Goal: Task Accomplishment & Management: Manage account settings

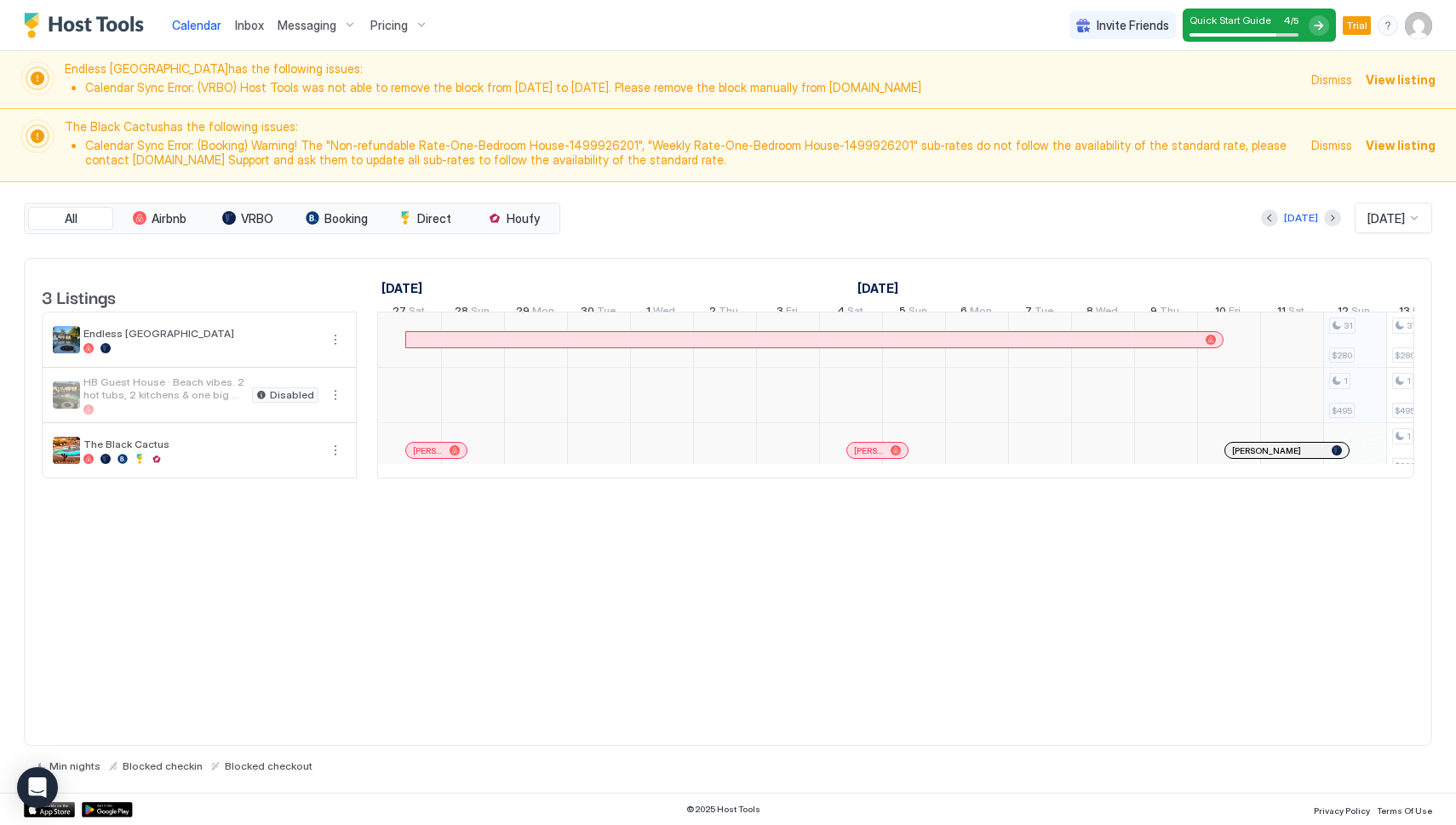
scroll to position [0, 946]
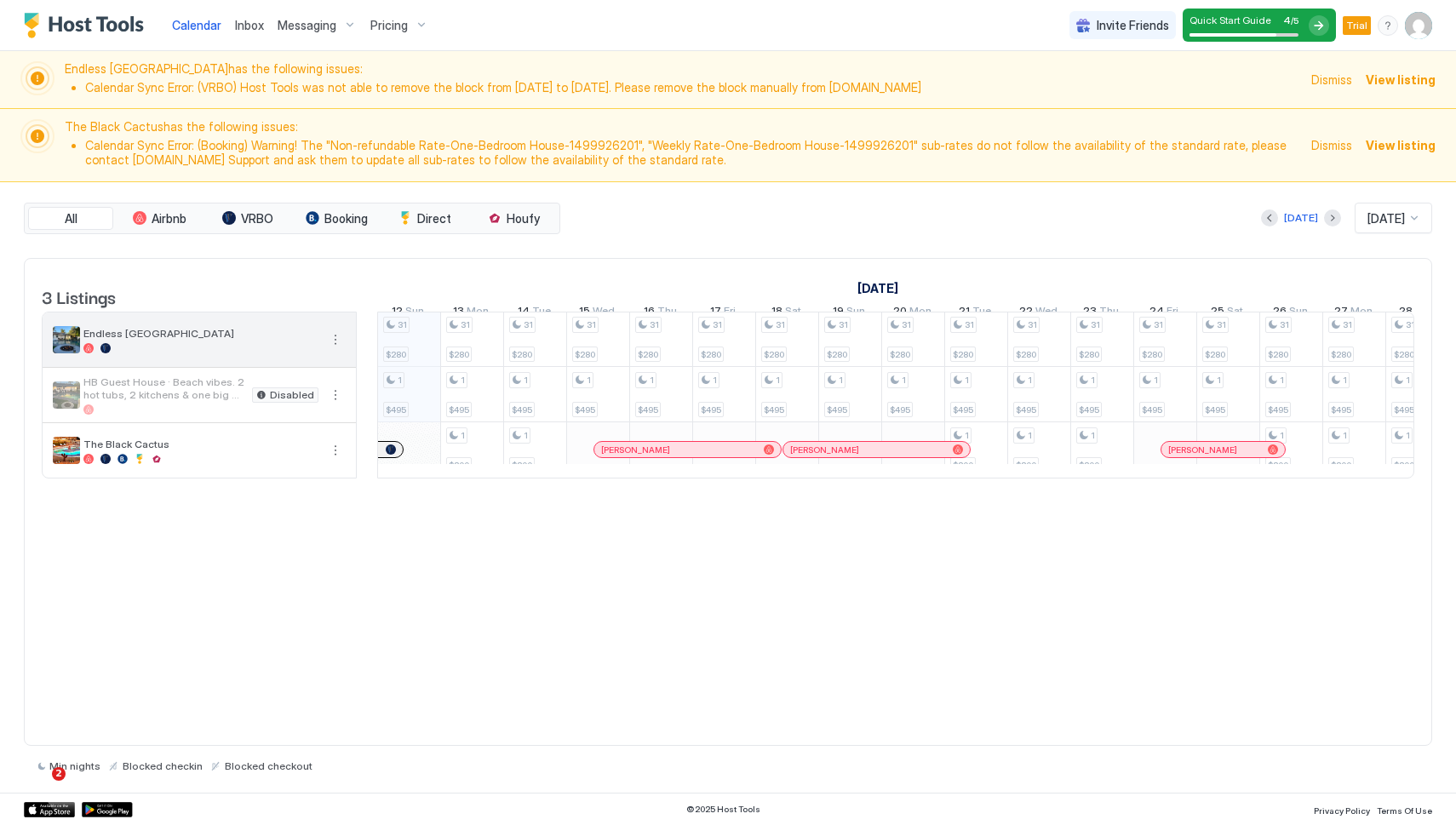
click at [271, 340] on span "Endless [GEOGRAPHIC_DATA]" at bounding box center [201, 333] width 235 height 13
click at [65, 350] on img "listing image" at bounding box center [66, 339] width 27 height 27
click at [124, 340] on span "Endless [GEOGRAPHIC_DATA]" at bounding box center [201, 333] width 235 height 13
click at [341, 350] on button "More options" at bounding box center [335, 339] width 20 height 20
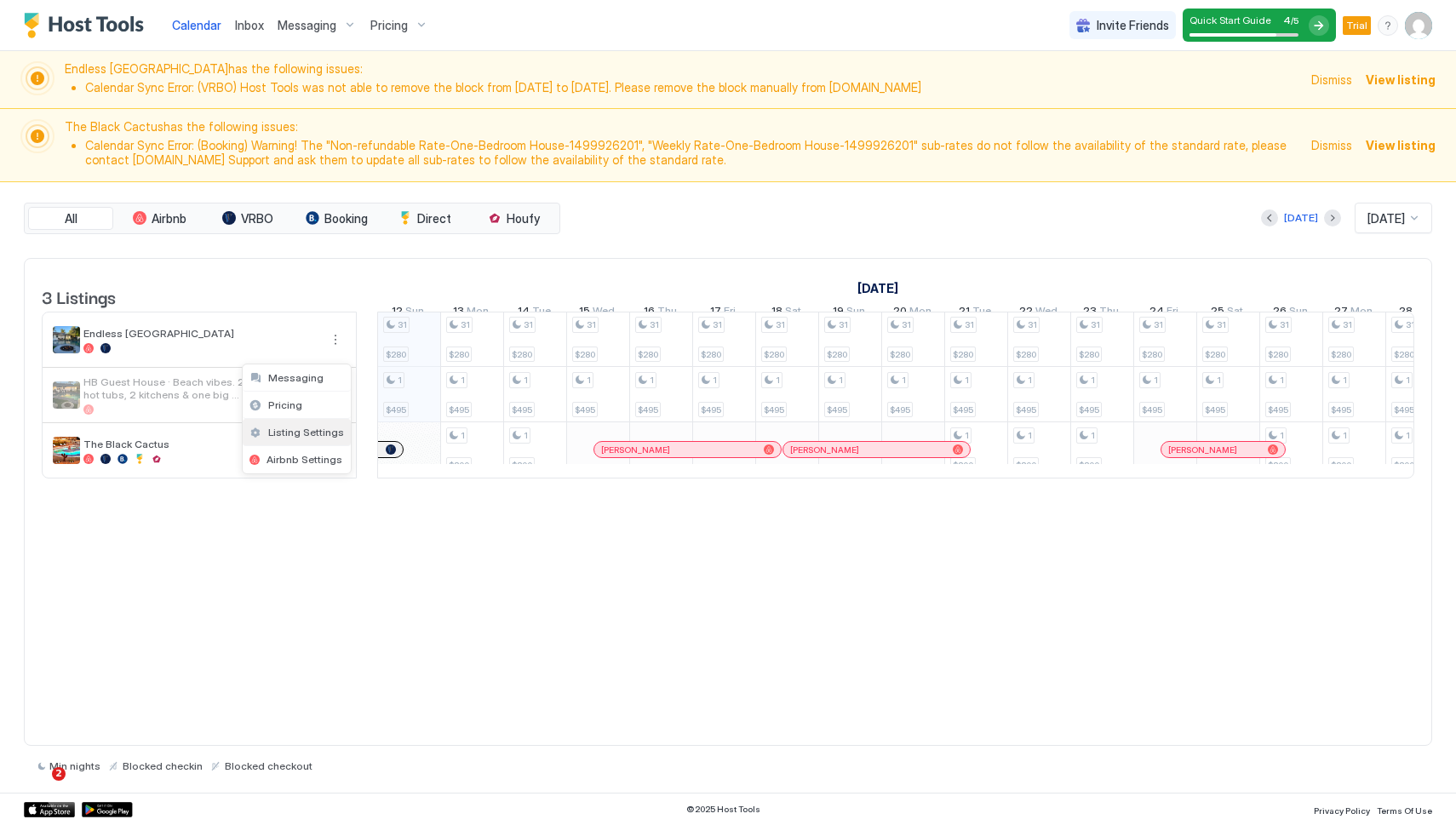
click at [316, 428] on span "Listing Settings" at bounding box center [306, 432] width 76 height 13
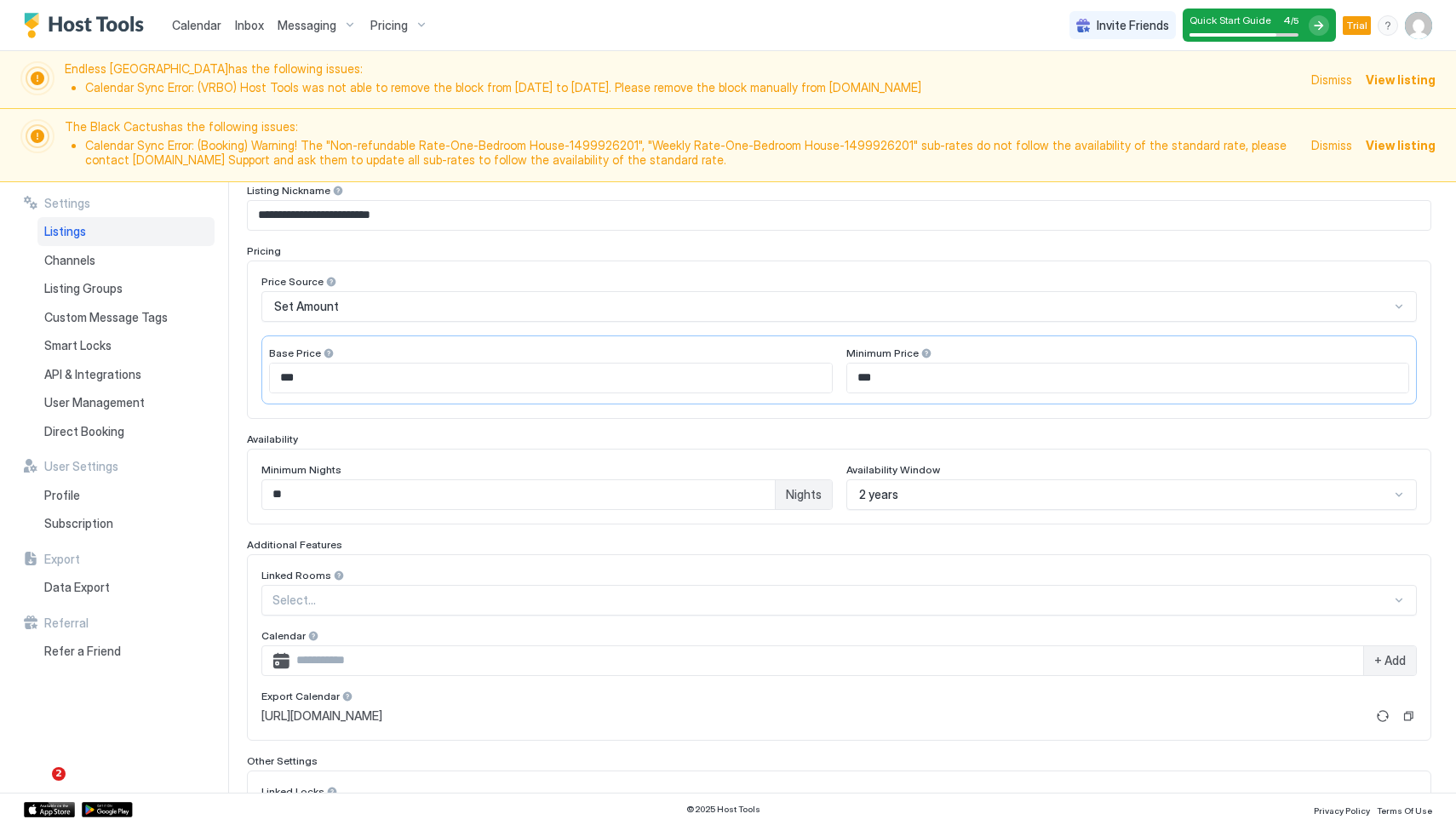
scroll to position [362, 0]
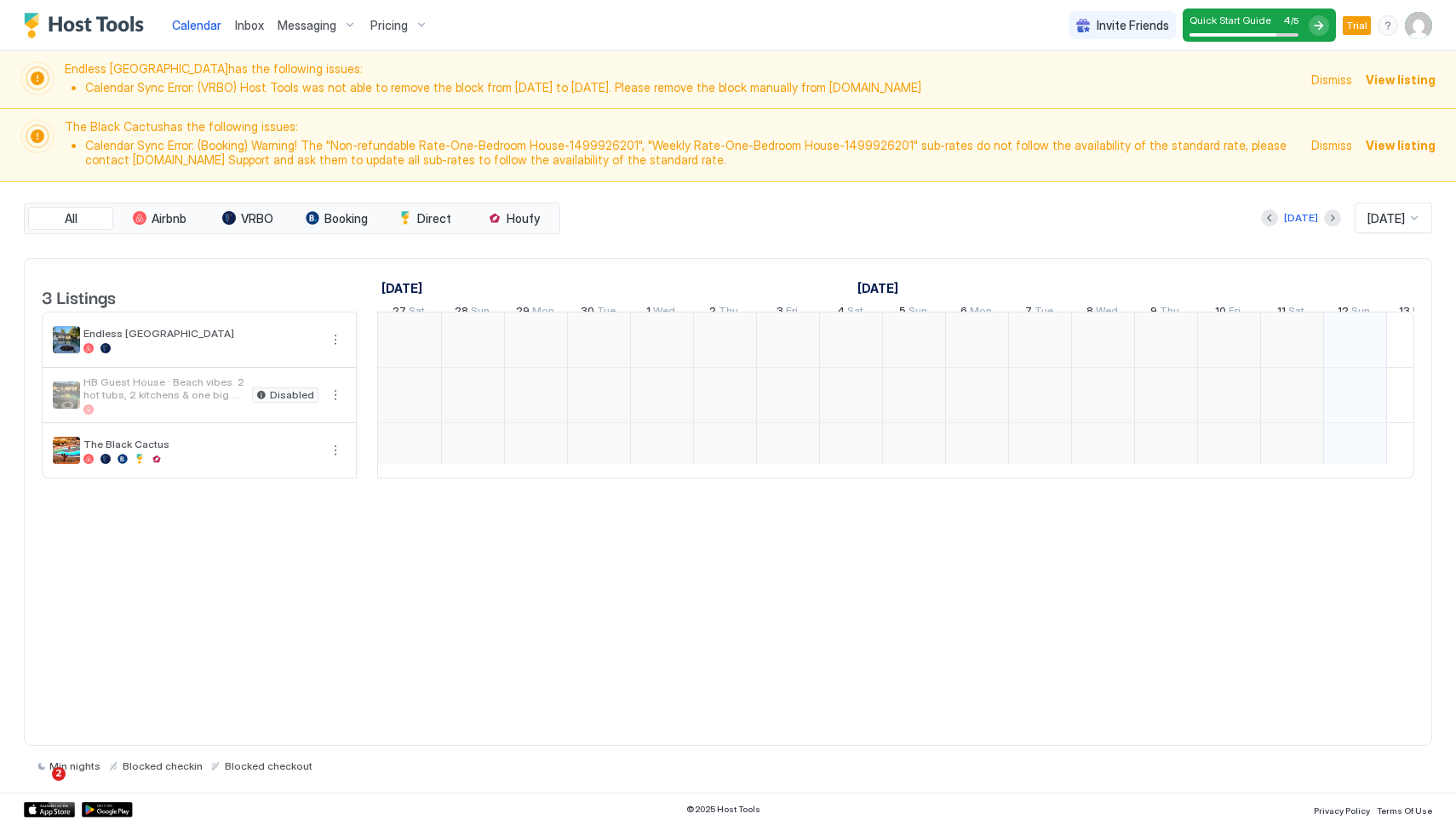
scroll to position [0, 946]
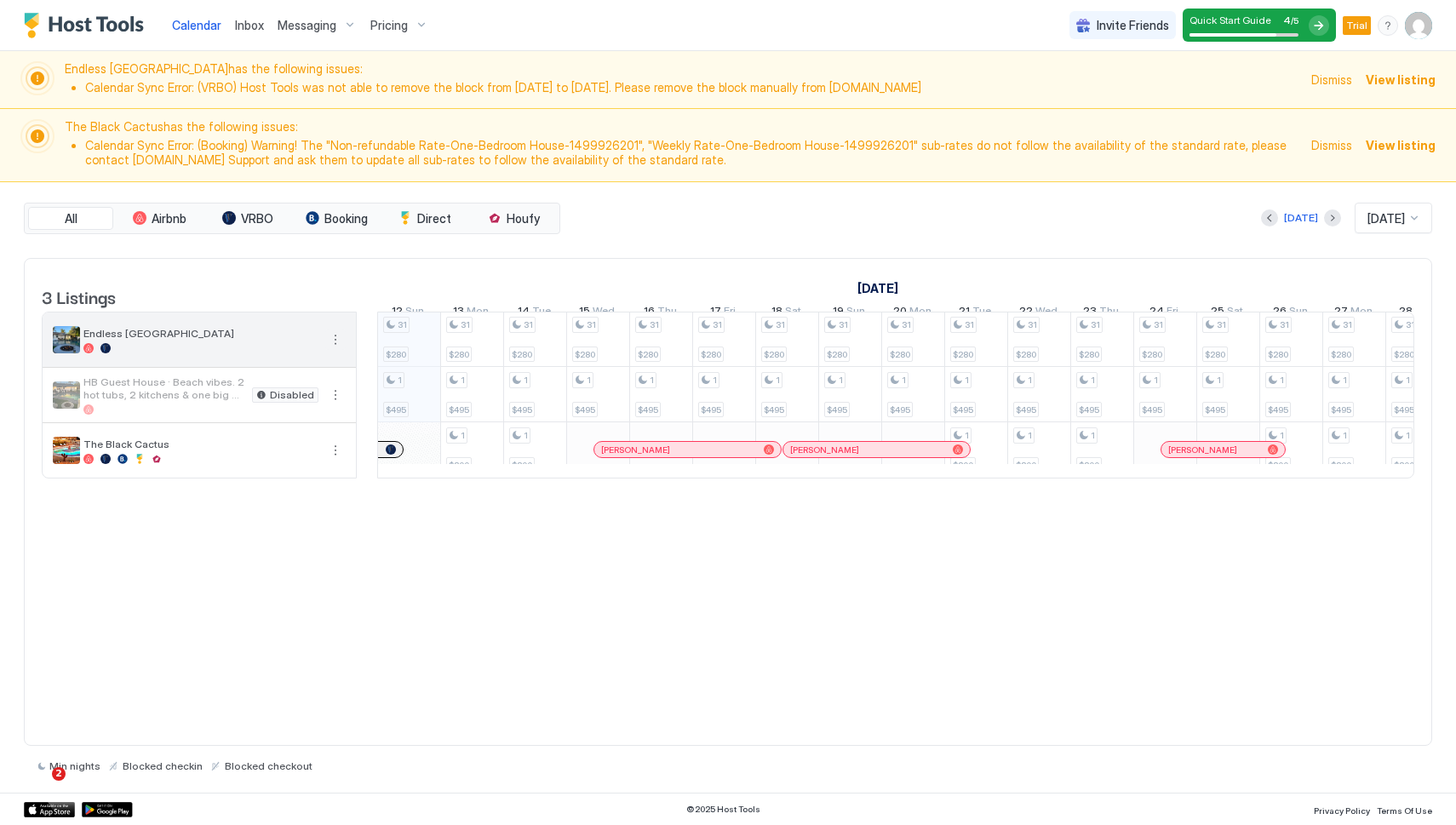
click at [332, 350] on button "More options" at bounding box center [335, 339] width 20 height 20
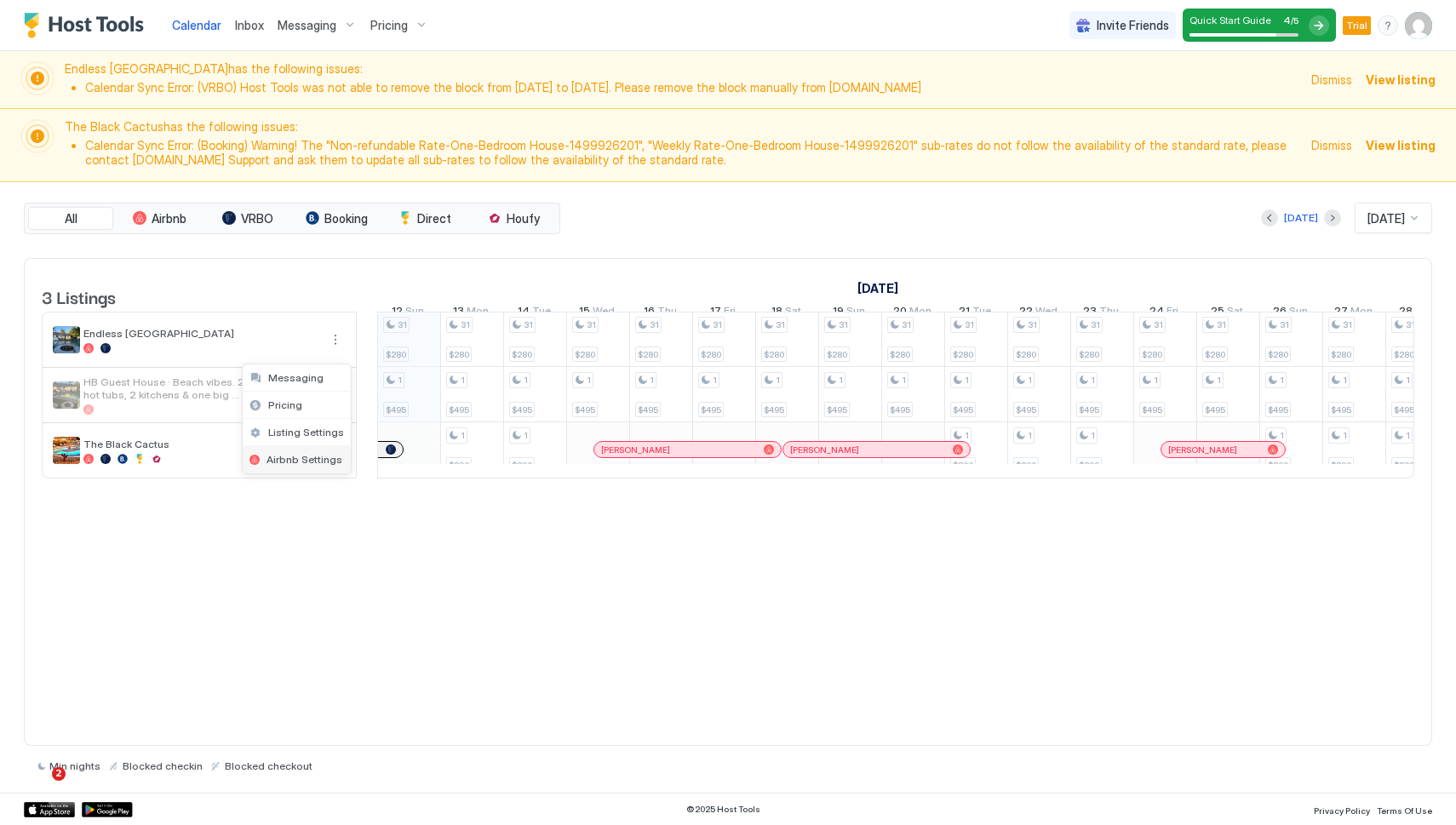
click at [290, 462] on span "Airbnb Settings" at bounding box center [305, 460] width 76 height 13
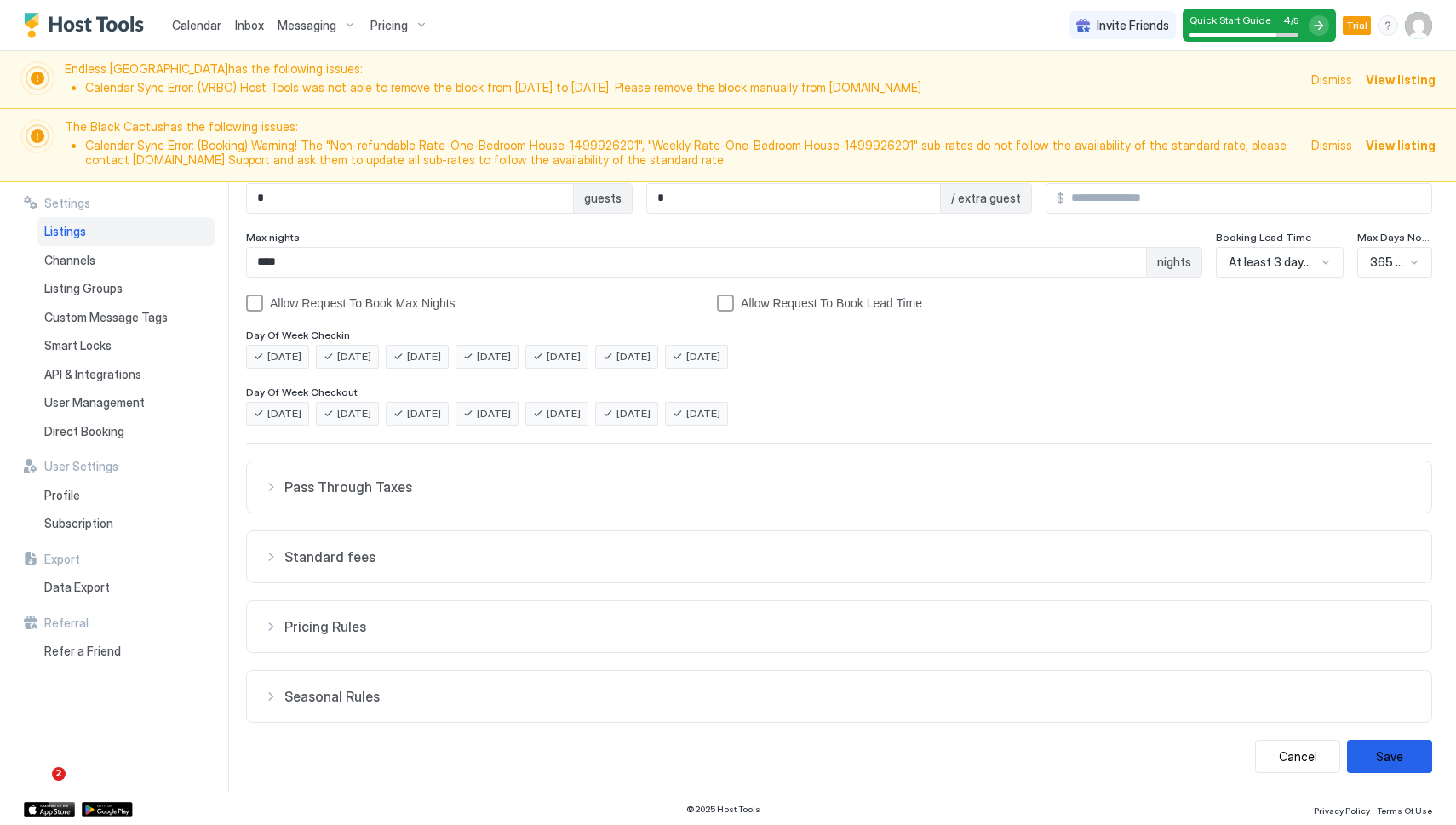
scroll to position [254, 0]
click at [77, 424] on span "Direct Booking" at bounding box center [84, 431] width 80 height 15
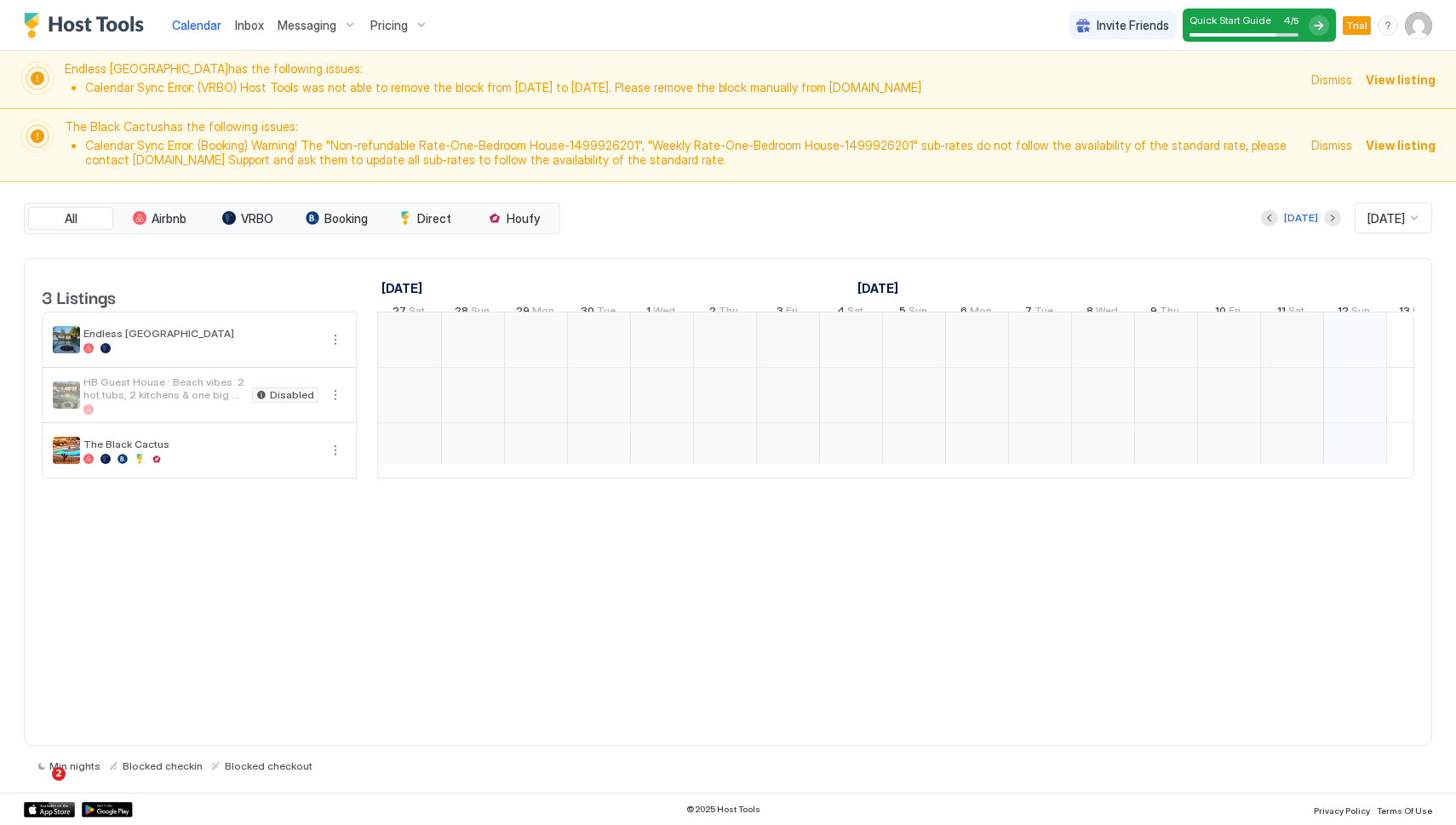
scroll to position [0, 946]
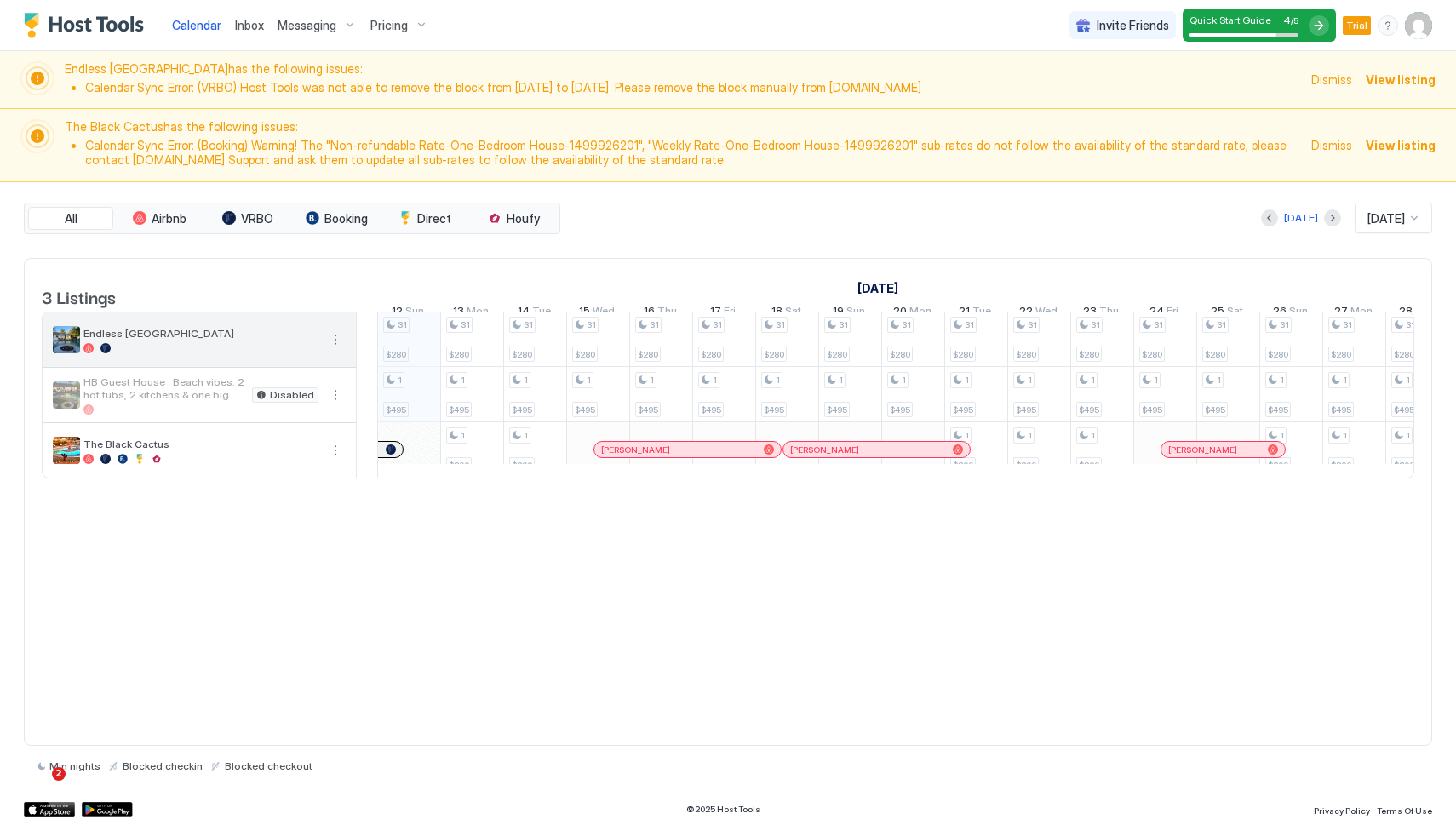
click at [334, 348] on button "More options" at bounding box center [335, 339] width 20 height 20
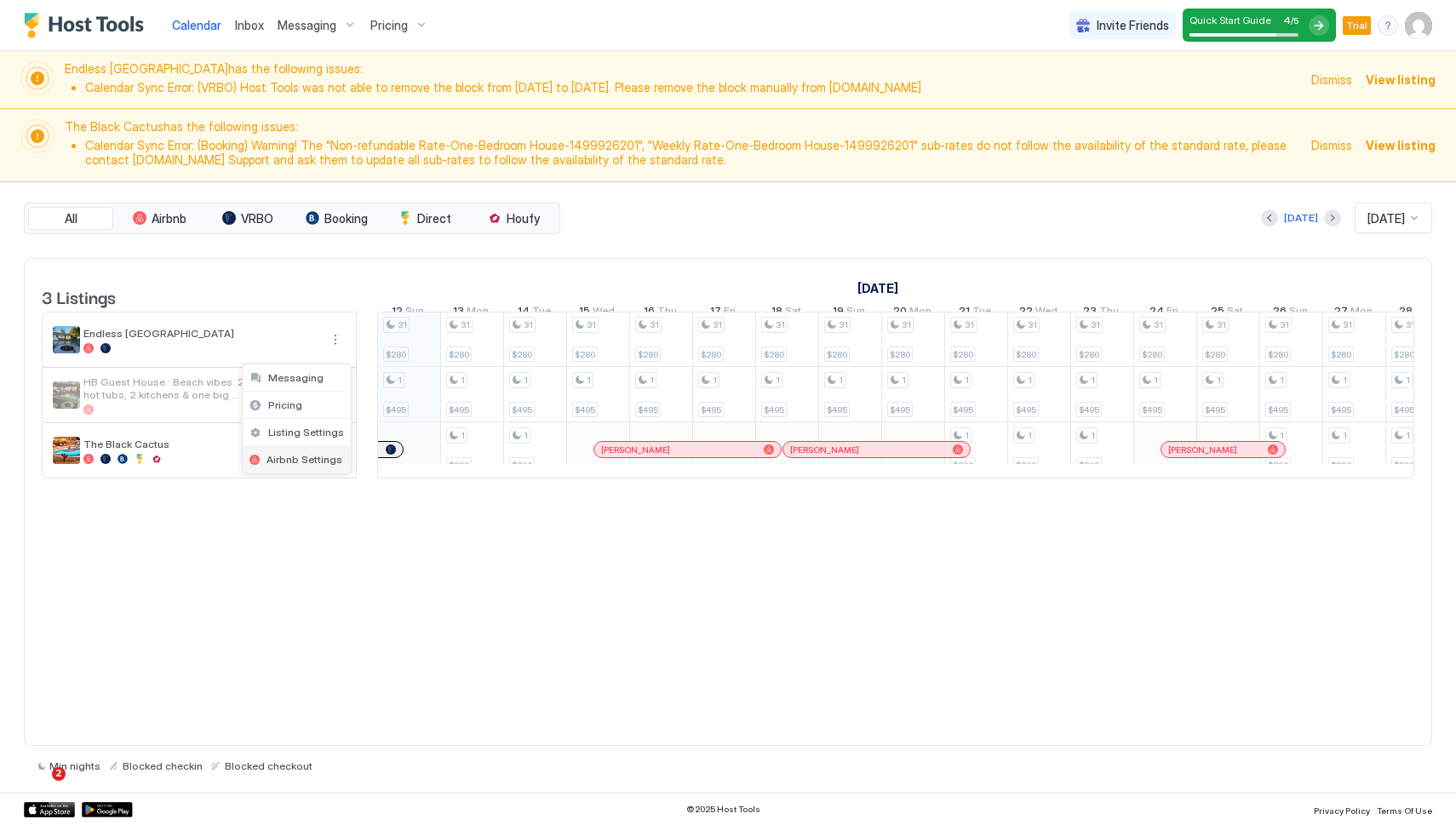
click at [317, 455] on span "Airbnb Settings" at bounding box center [305, 460] width 76 height 13
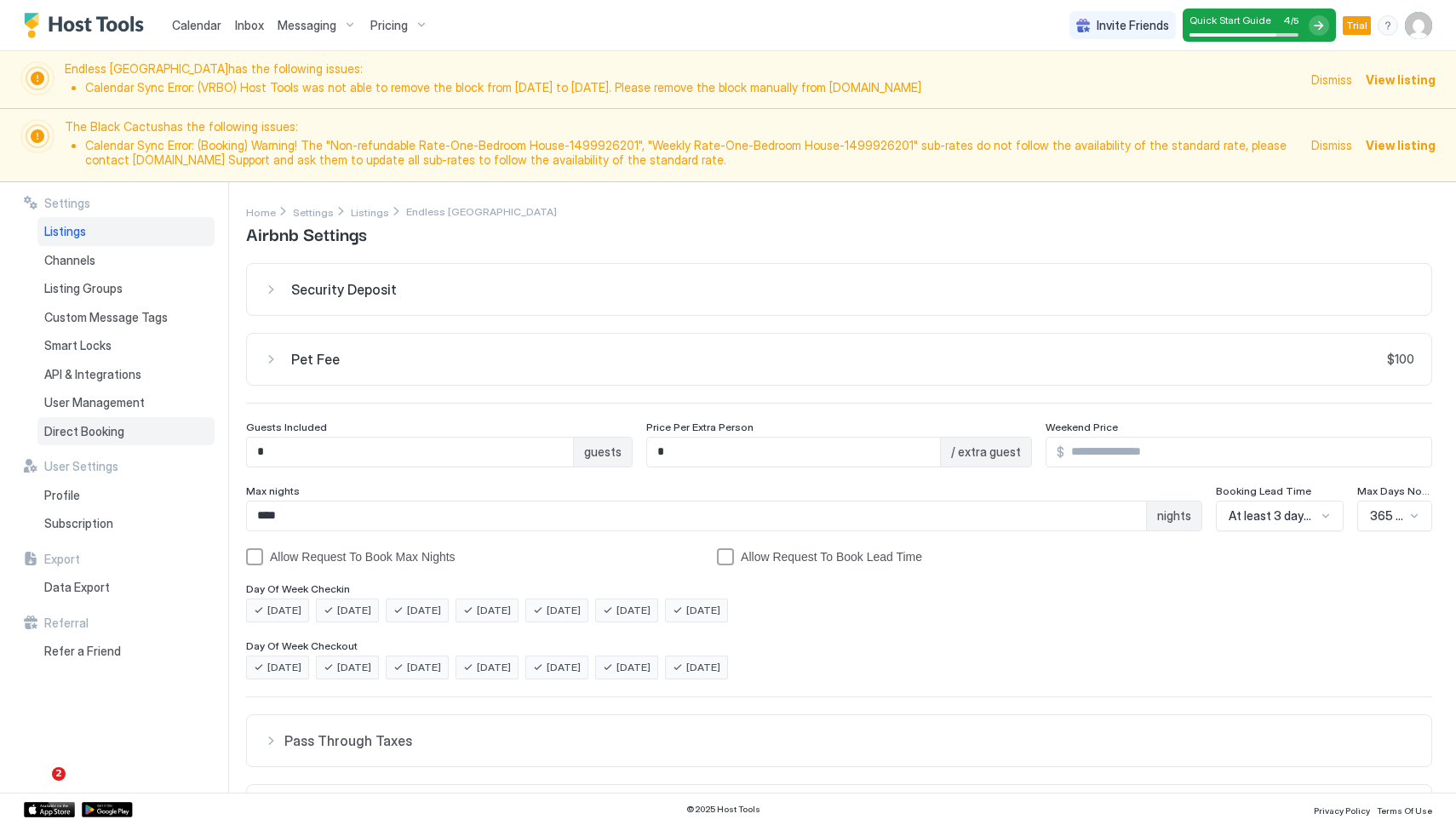
click at [115, 431] on span "Direct Booking" at bounding box center [84, 431] width 80 height 15
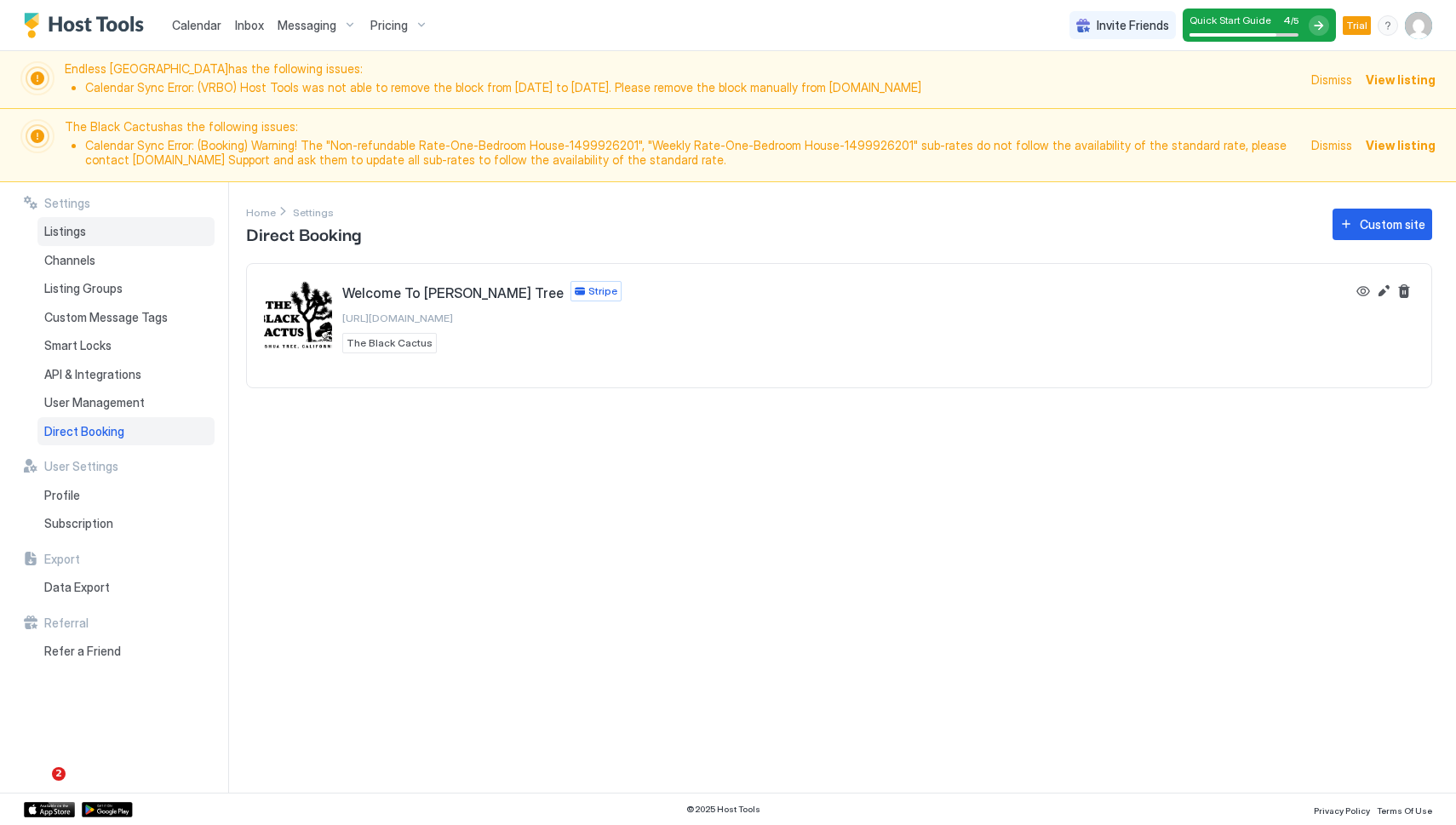
click at [83, 230] on span "Listings" at bounding box center [64, 231] width 41 height 15
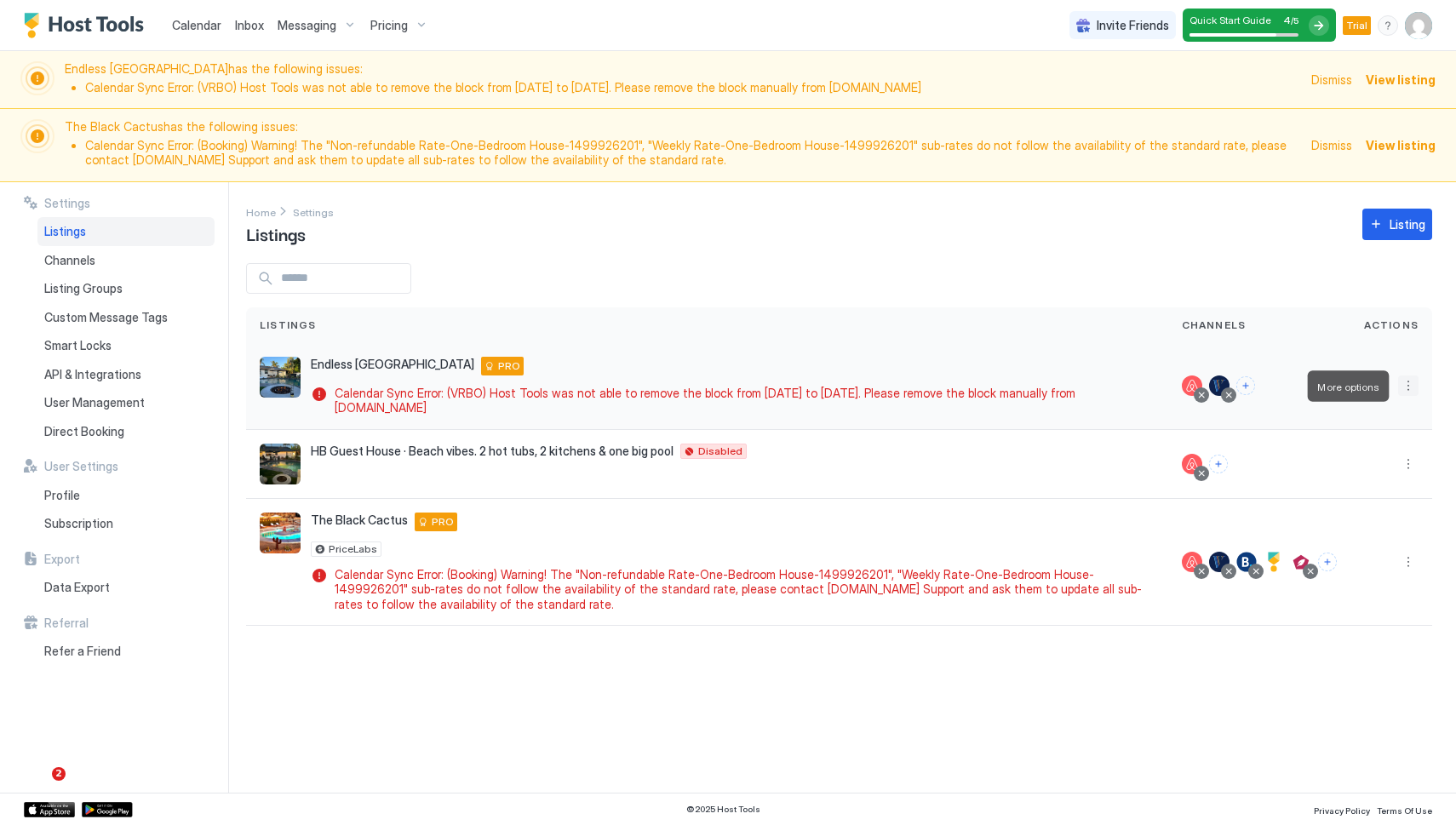
click at [1407, 382] on button "More options" at bounding box center [1408, 386] width 20 height 20
click at [1373, 464] on span "Listing Settings" at bounding box center [1370, 464] width 76 height 13
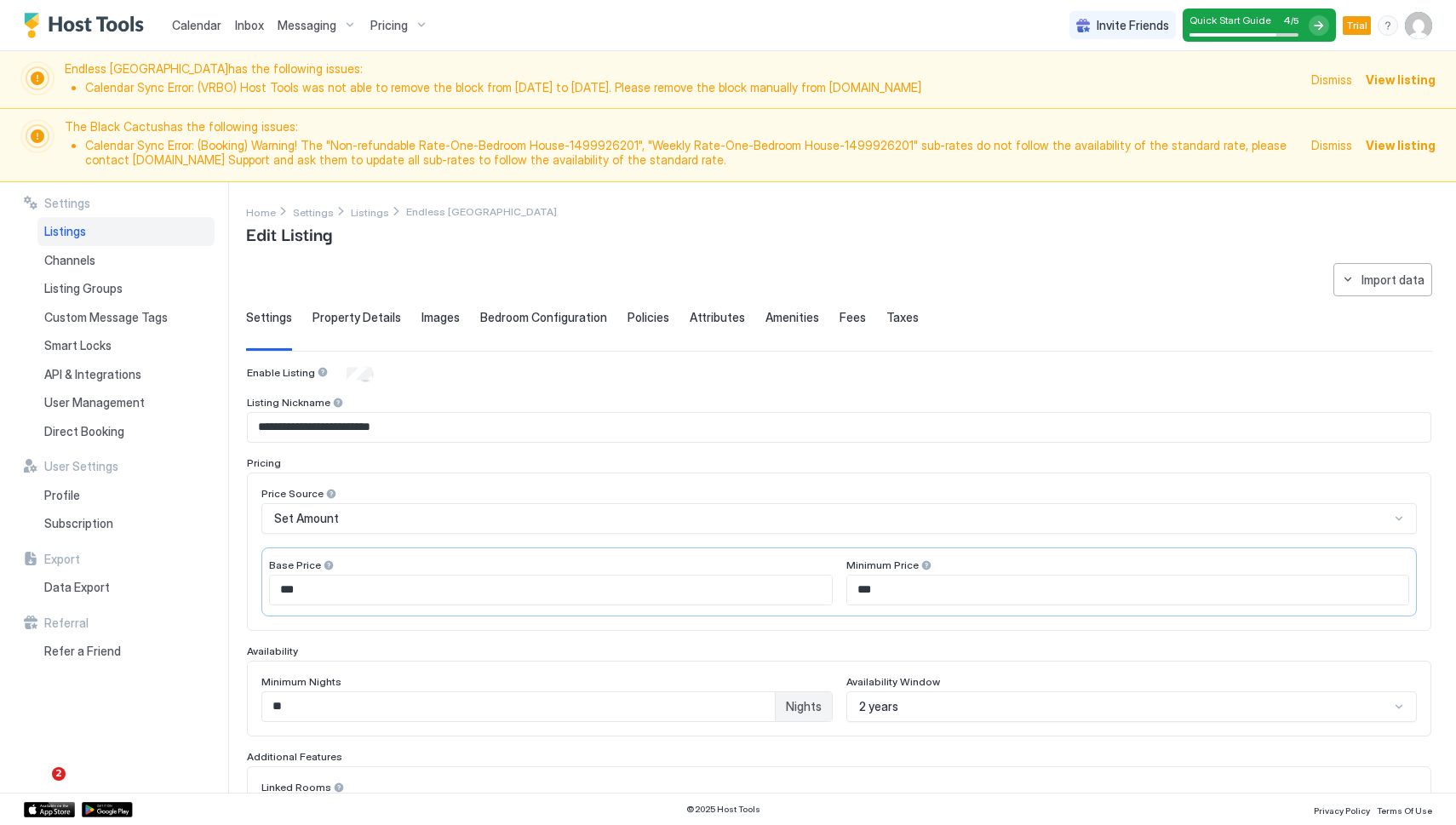
click at [553, 317] on span "Bedroom Configuration" at bounding box center [543, 317] width 127 height 15
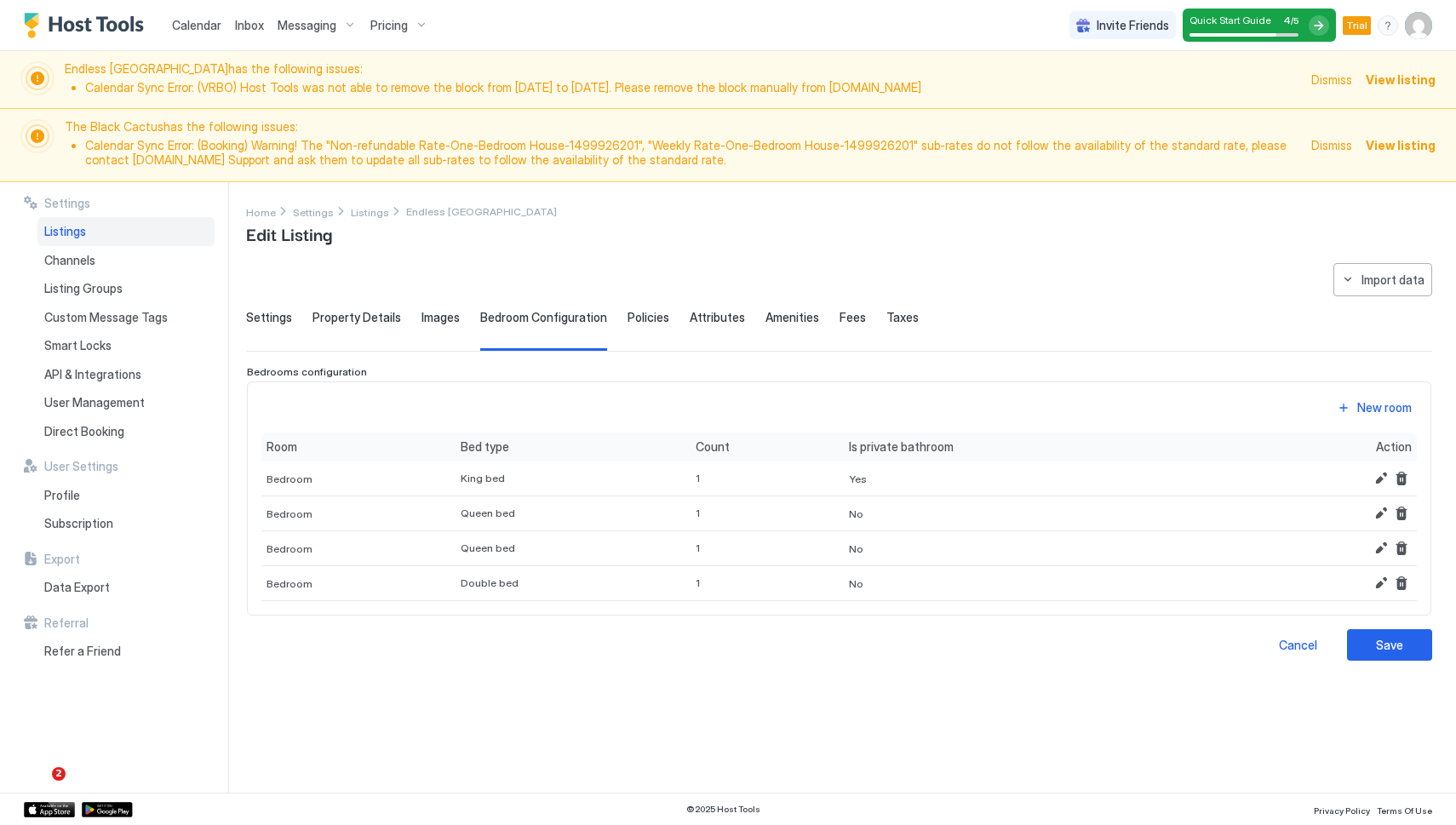
click at [268, 321] on span "Settings" at bounding box center [269, 317] width 46 height 15
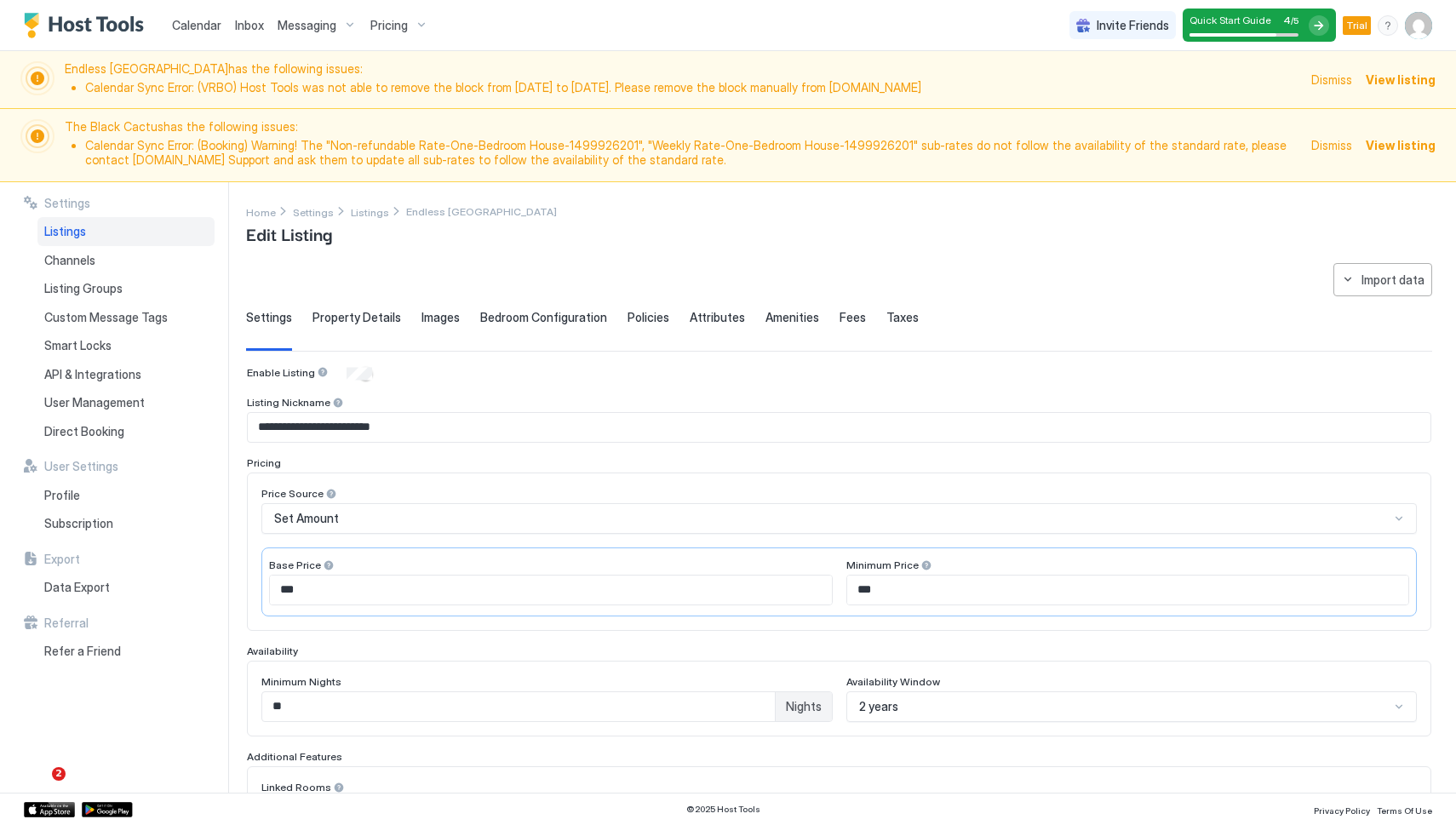
click at [641, 322] on span "Policies" at bounding box center [648, 317] width 41 height 15
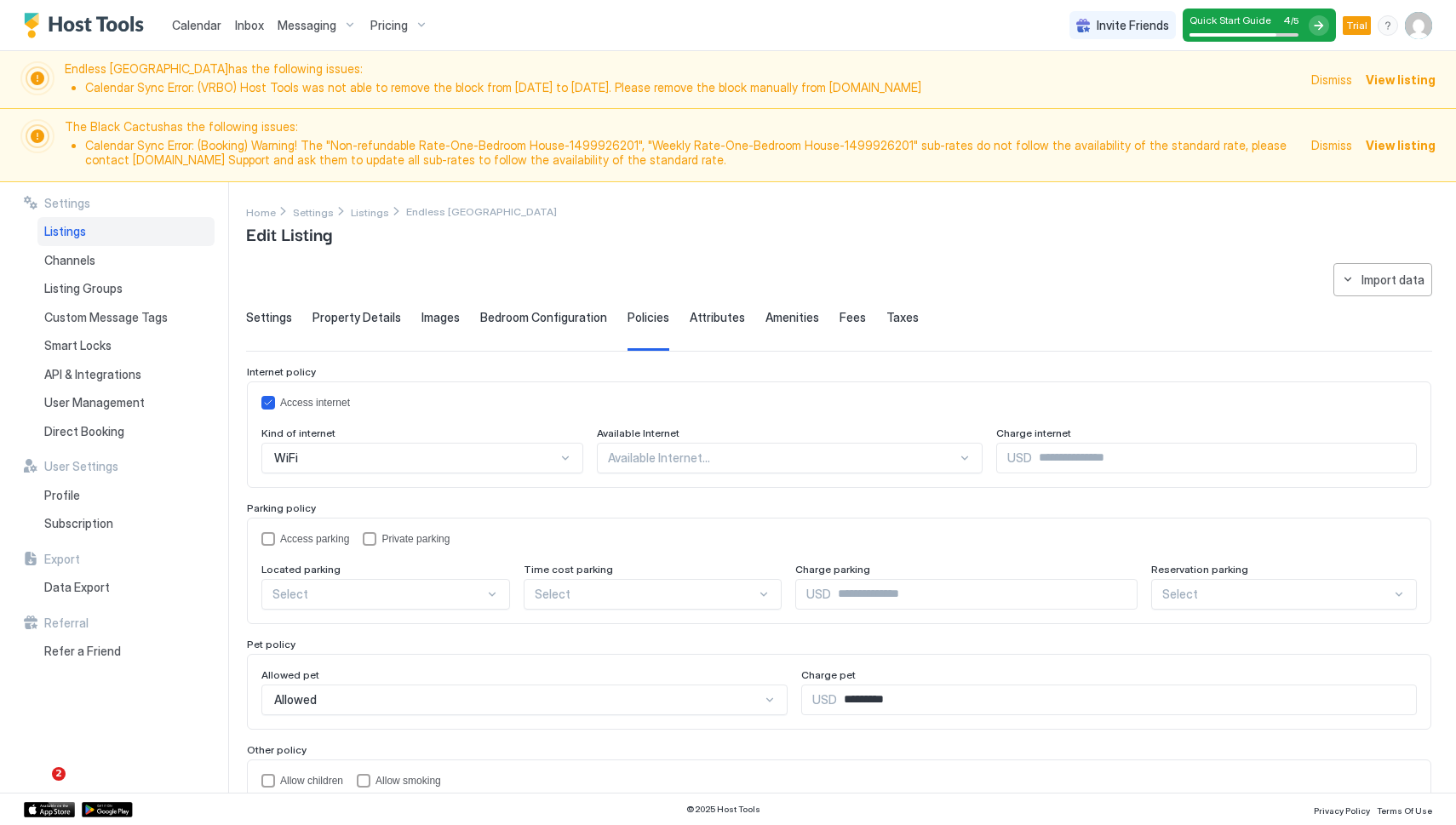
scroll to position [75, 0]
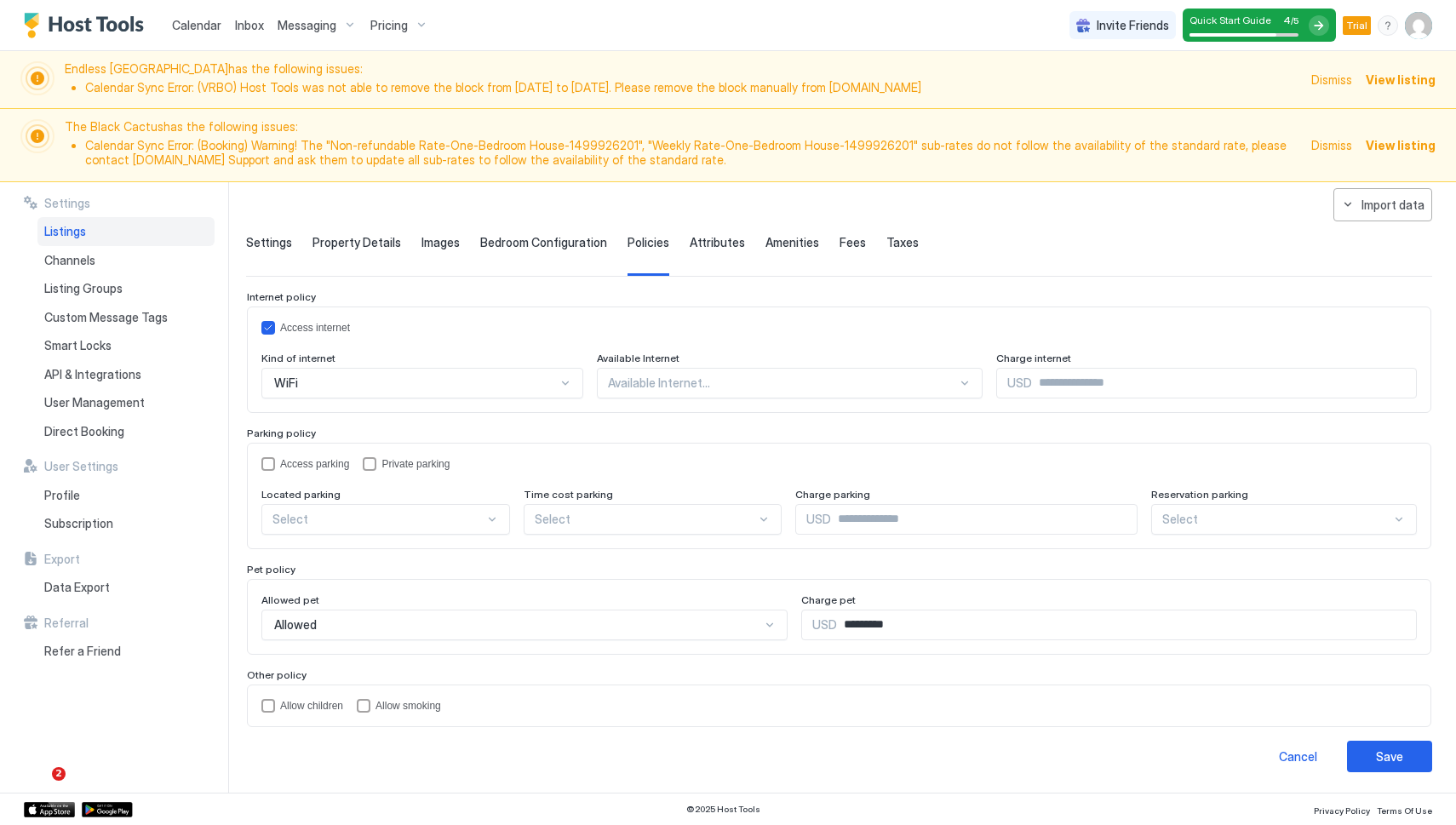
click at [264, 239] on span "Settings" at bounding box center [269, 242] width 46 height 15
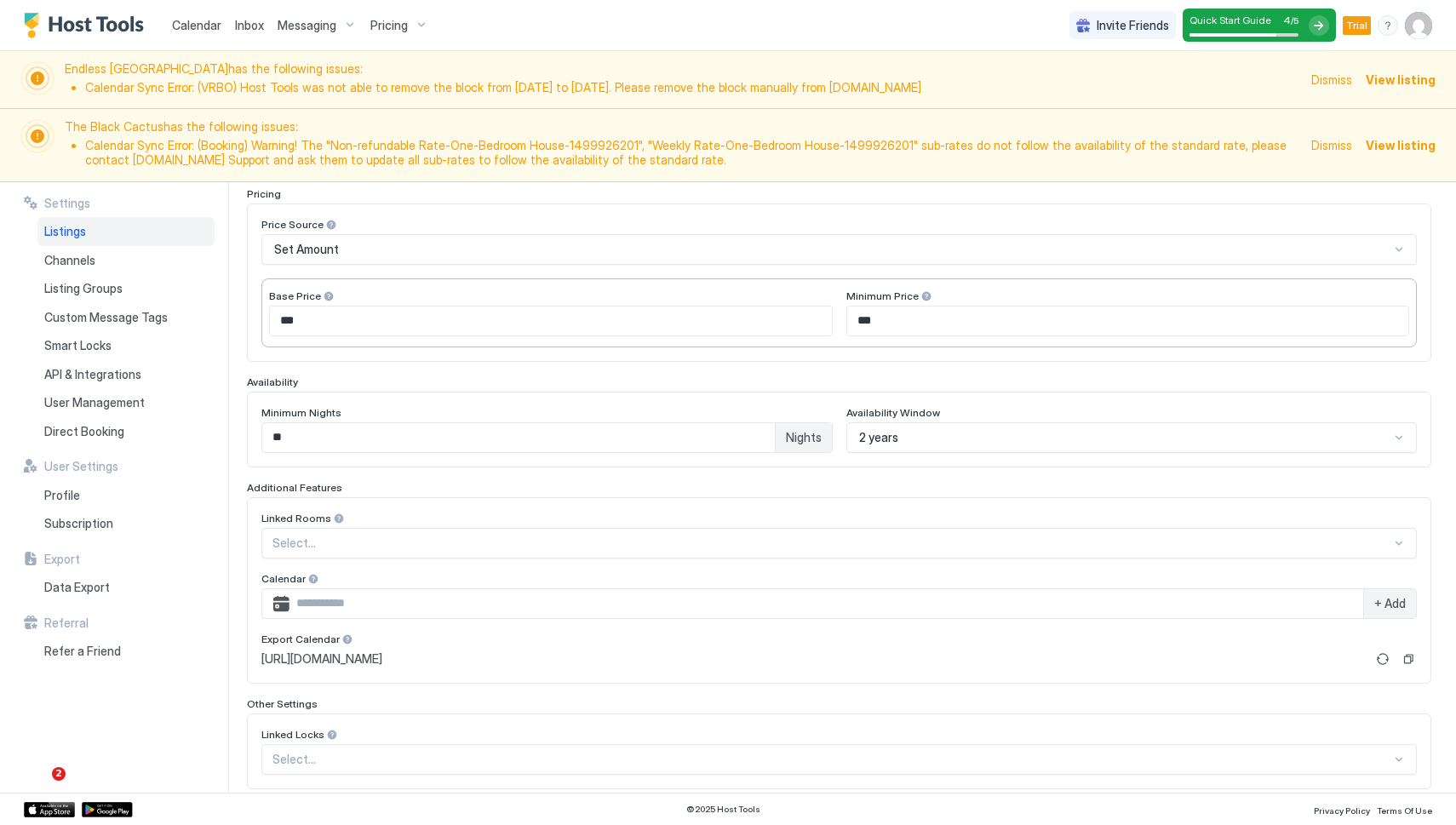
scroll to position [362, 0]
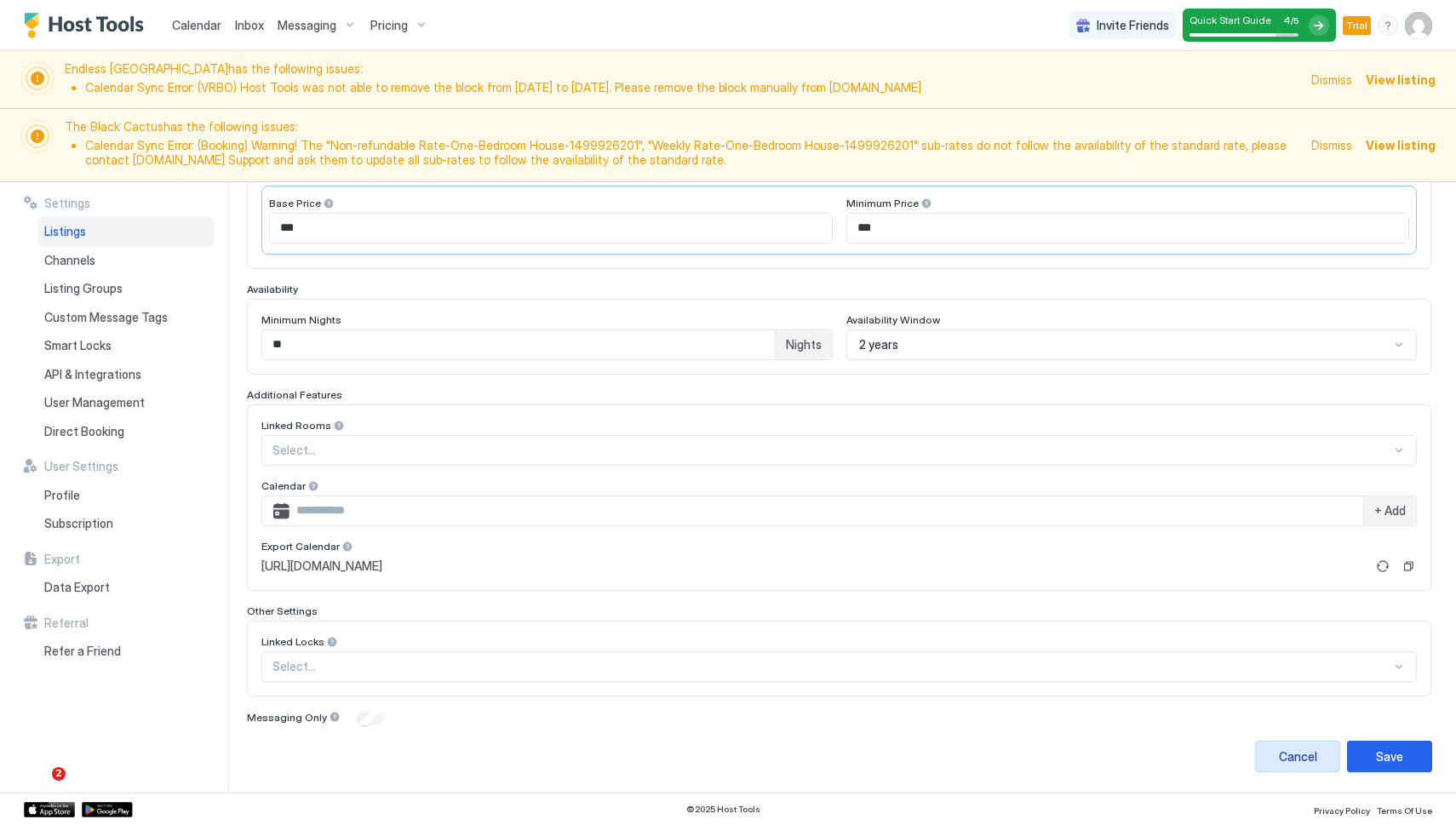
click at [1310, 756] on div "Cancel" at bounding box center [1298, 756] width 39 height 18
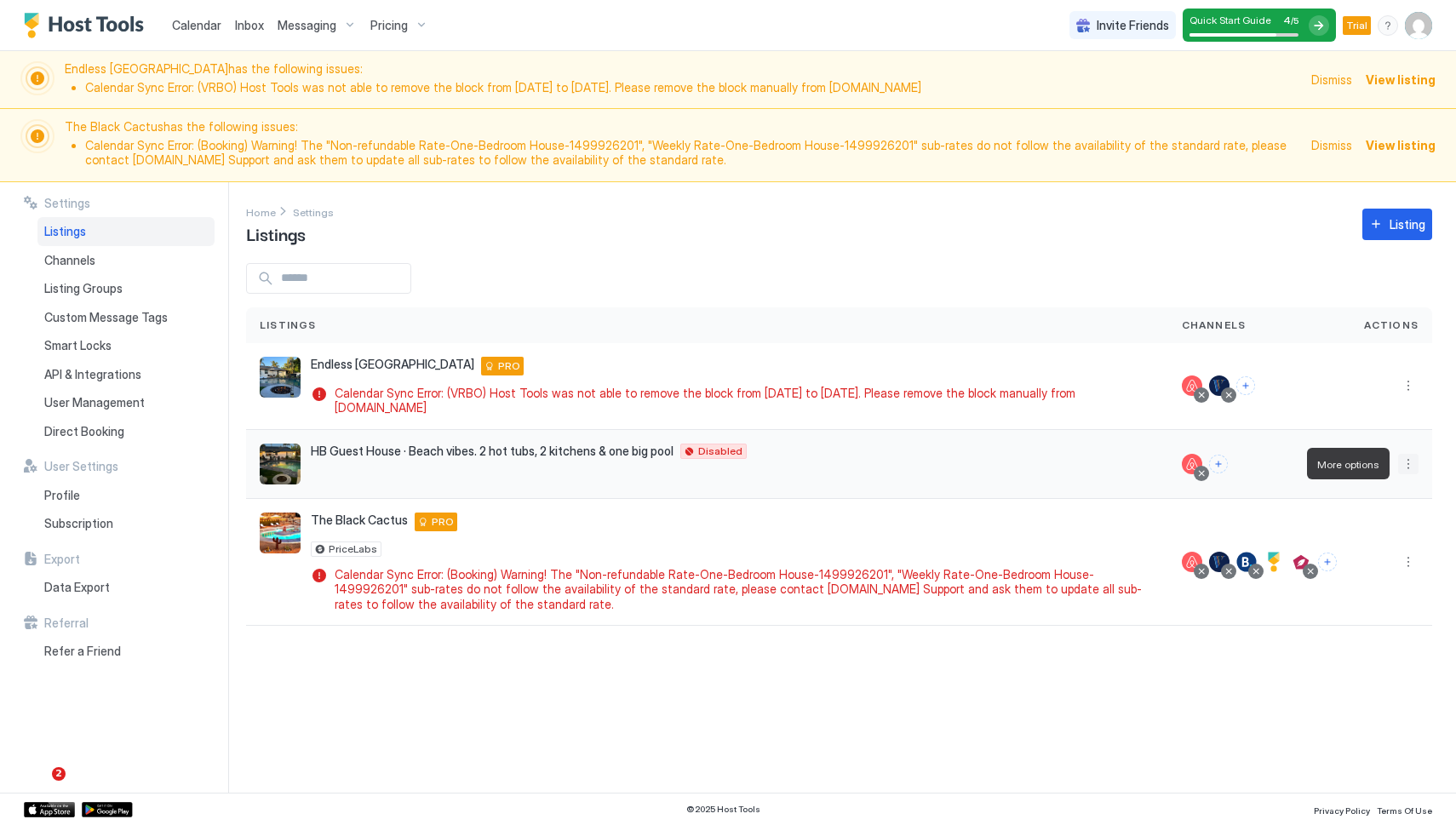
click at [1404, 462] on button "More options" at bounding box center [1408, 463] width 20 height 20
click at [1401, 381] on div at bounding box center [728, 412] width 1456 height 825
click at [1408, 386] on button "More options" at bounding box center [1408, 386] width 20 height 20
click at [1388, 510] on div "Airbnb Settings" at bounding box center [1364, 519] width 117 height 27
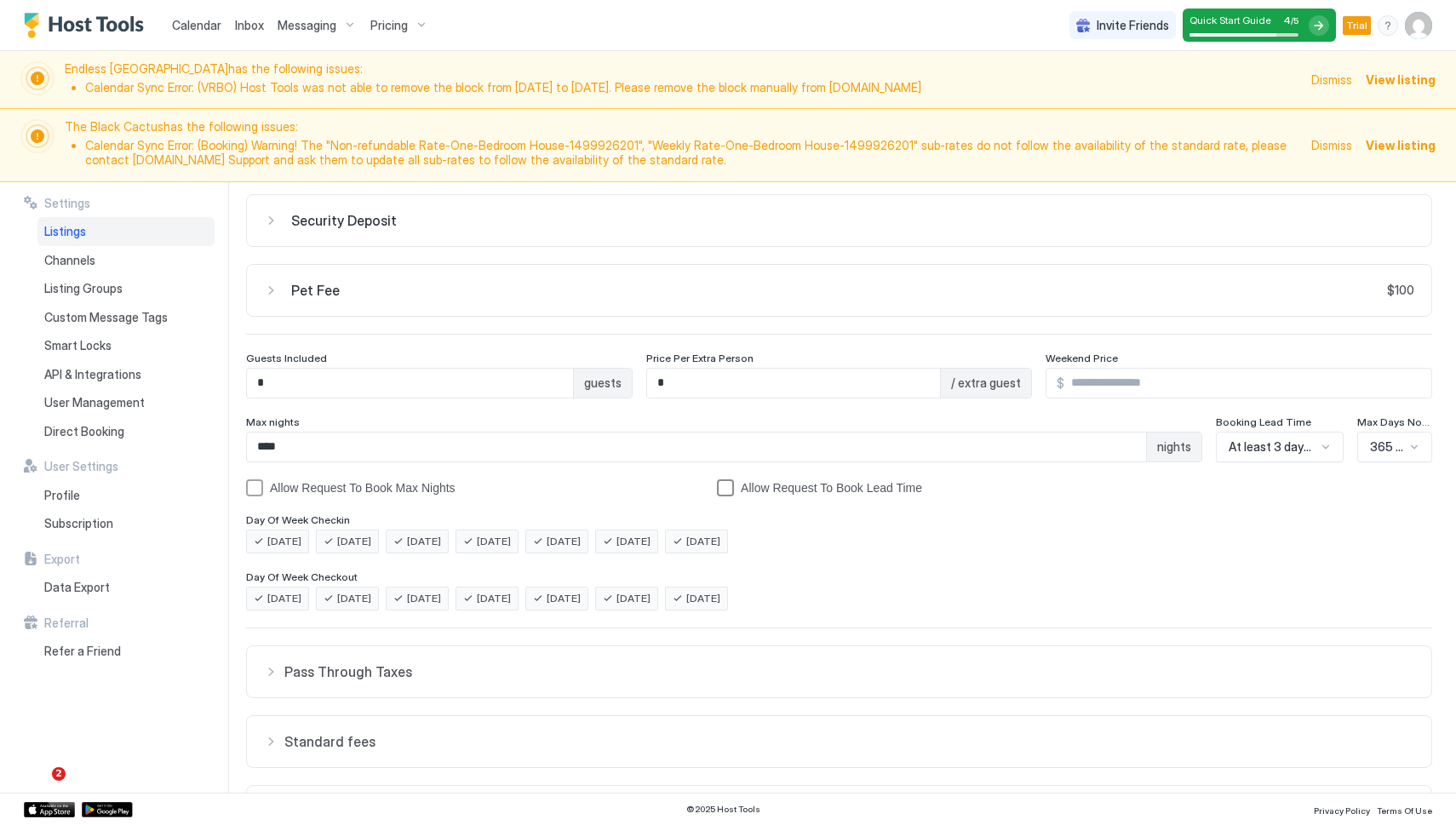
scroll to position [65, 0]
click at [840, 385] on input "*" at bounding box center [794, 387] width 294 height 29
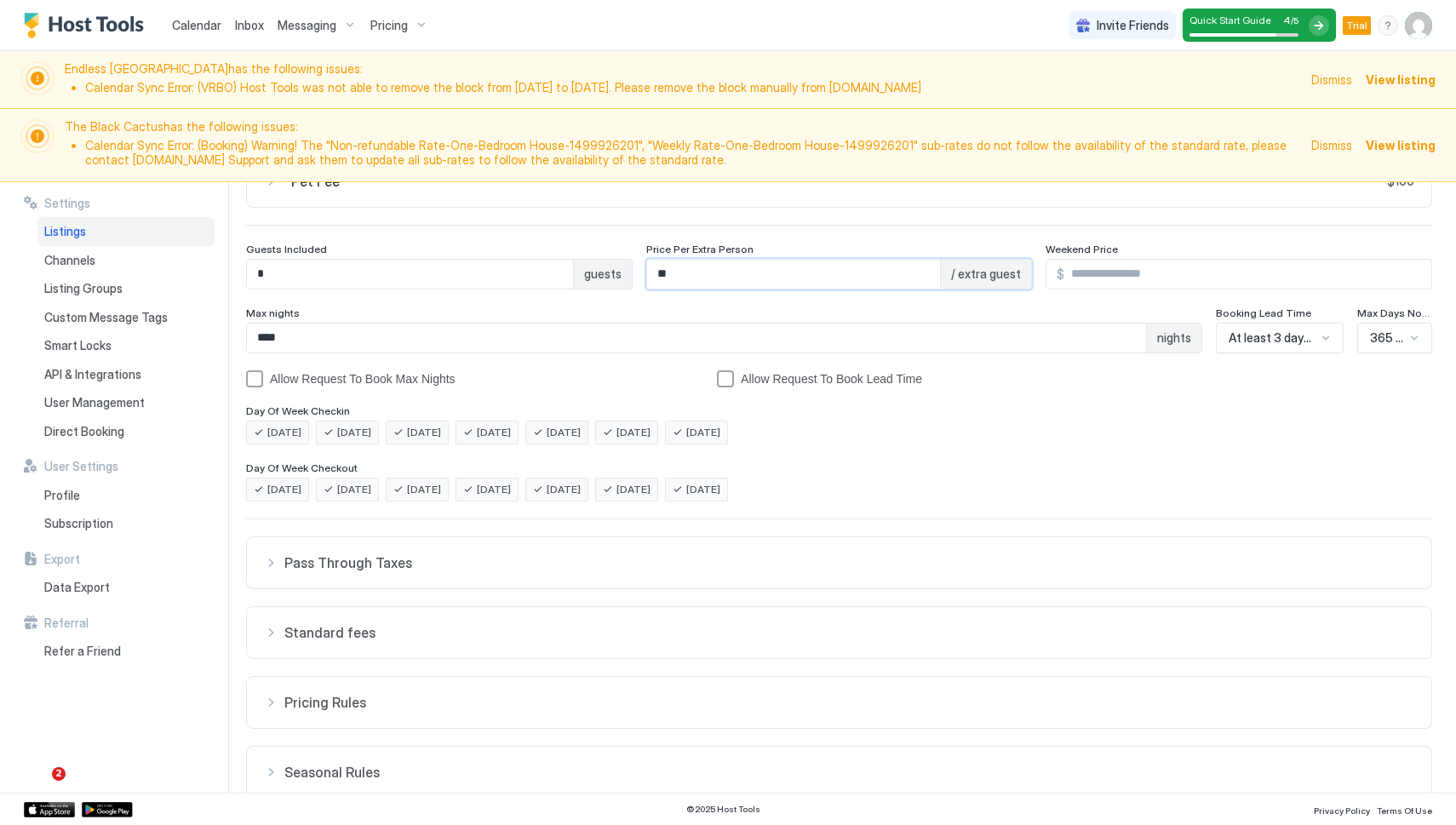
scroll to position [254, 0]
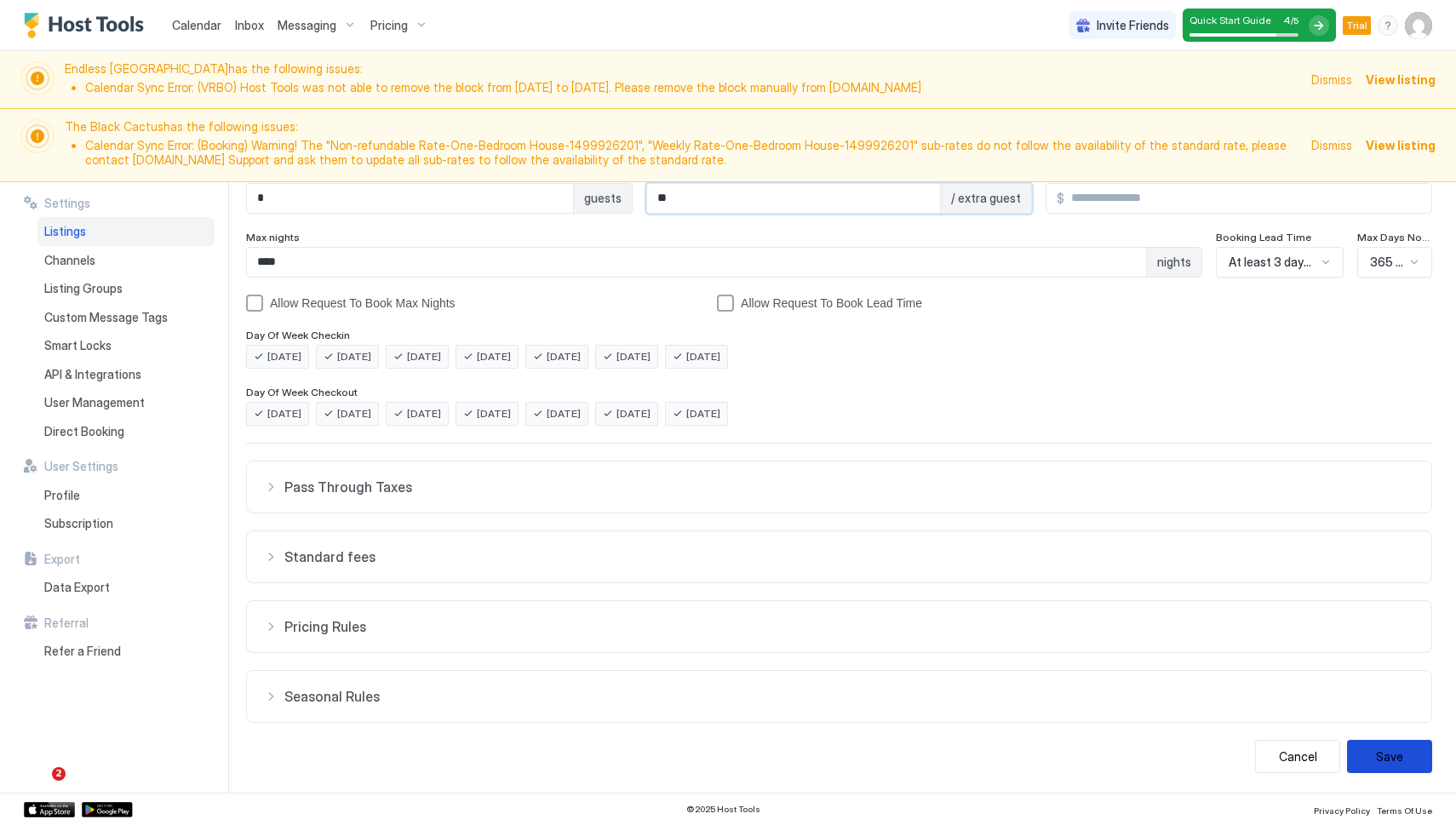
type input "**"
click at [1372, 750] on button "Save" at bounding box center [1389, 756] width 85 height 33
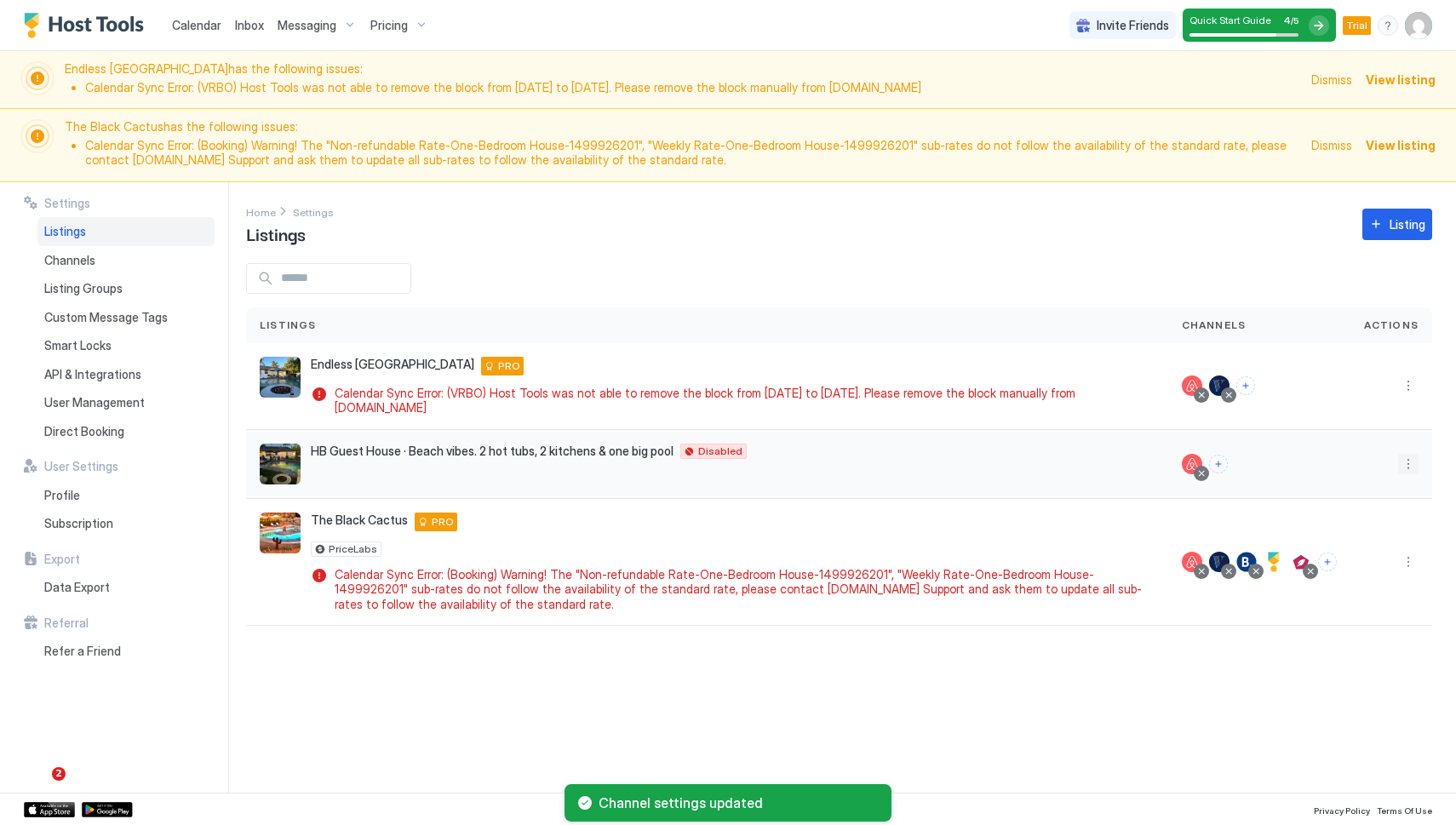
click at [1408, 457] on button "More options" at bounding box center [1408, 463] width 20 height 20
click at [1354, 590] on span "Airbnb Settings" at bounding box center [1368, 596] width 76 height 13
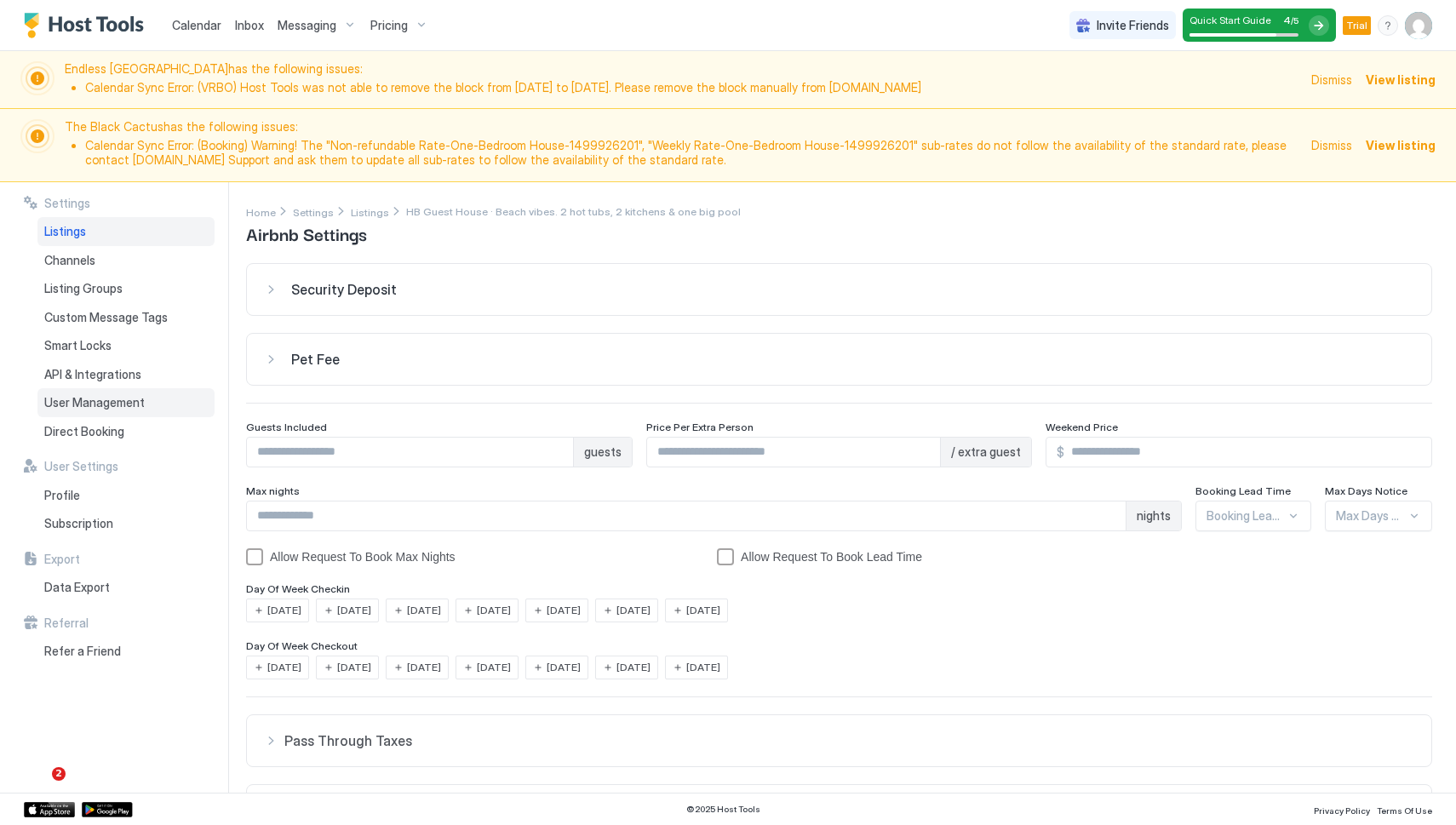
click at [99, 402] on span "User Management" at bounding box center [94, 402] width 100 height 15
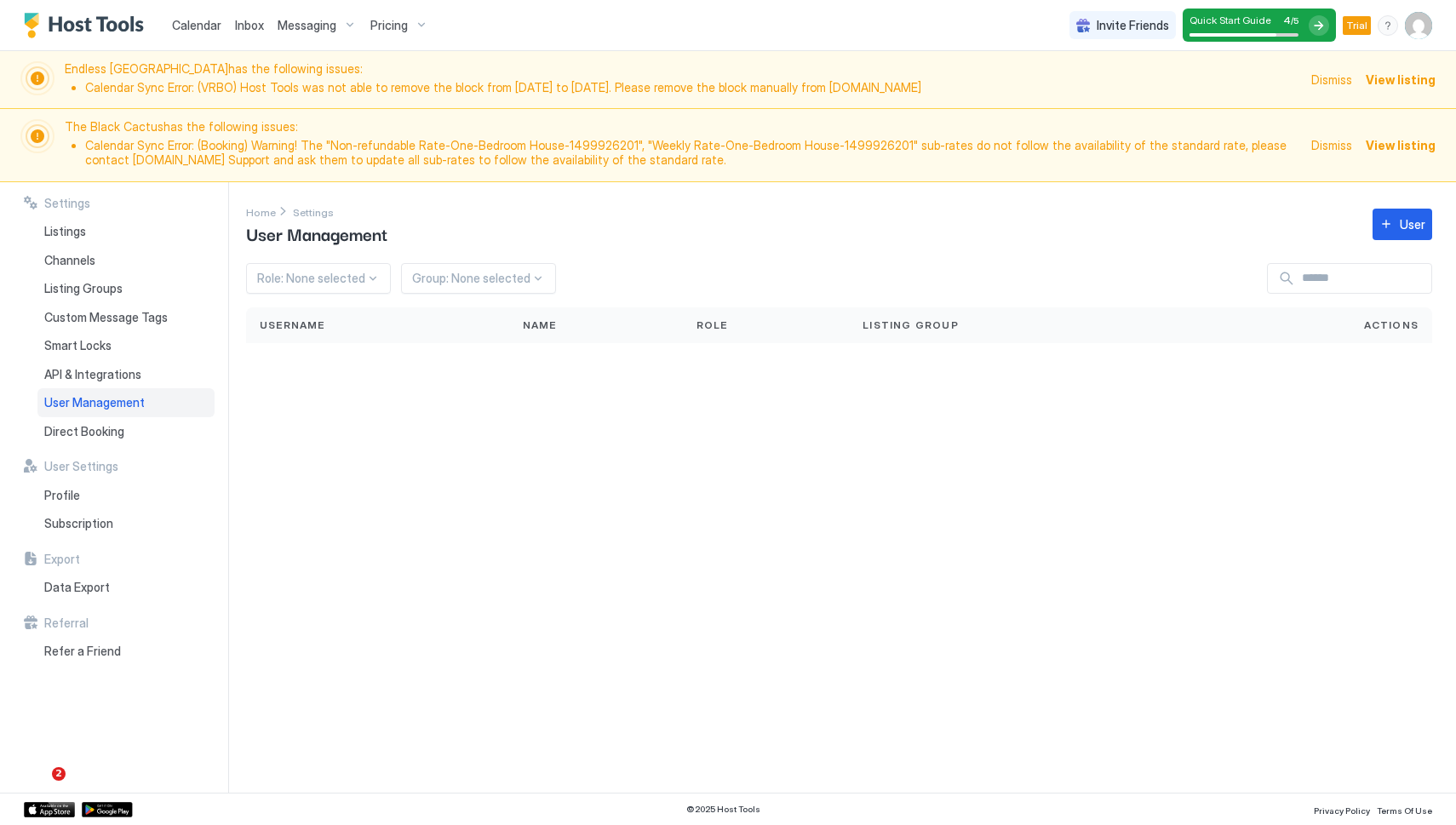
click at [333, 24] on span "Messaging" at bounding box center [306, 25] width 59 height 15
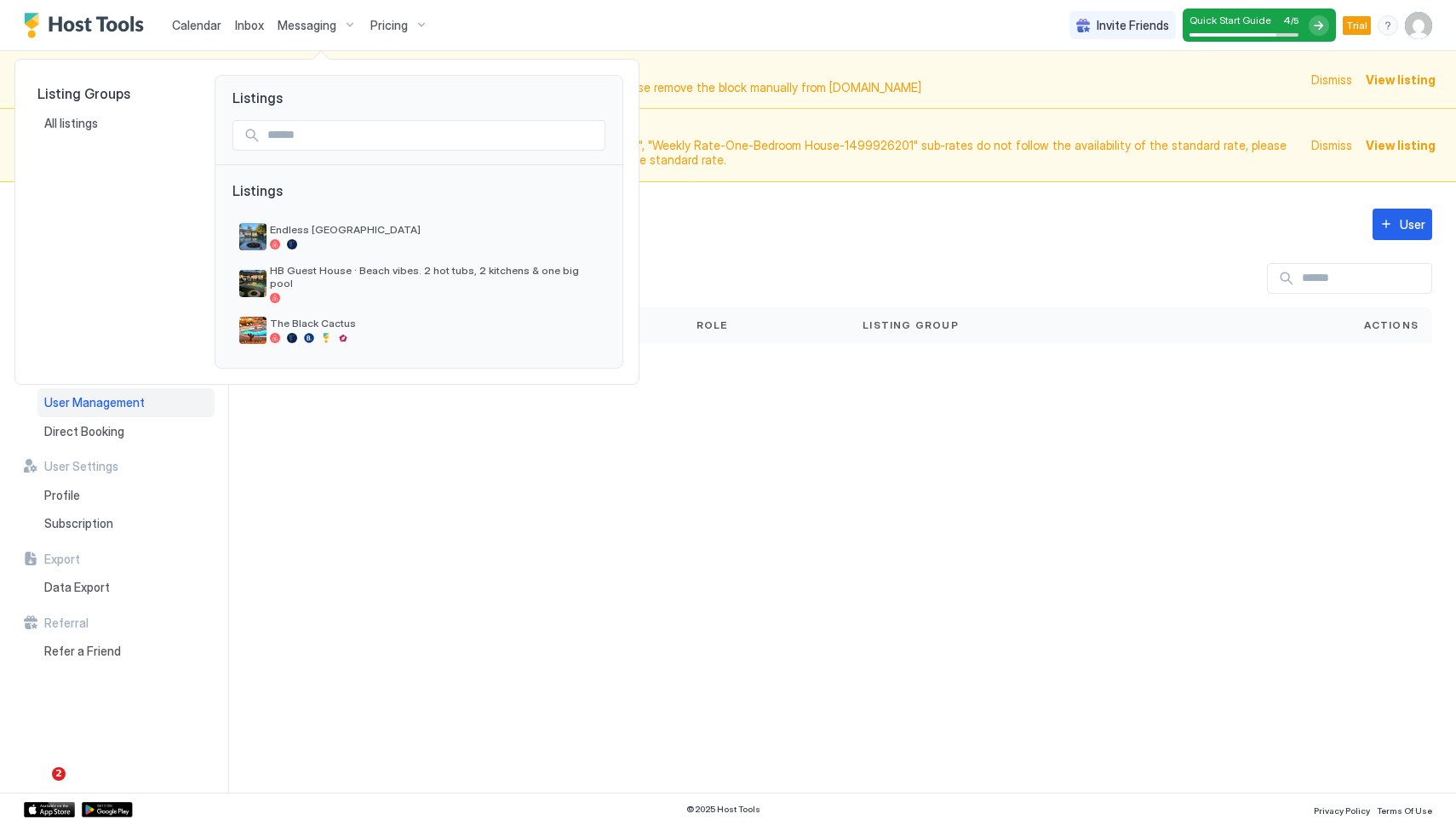
click at [400, 26] on div at bounding box center [728, 412] width 1456 height 825
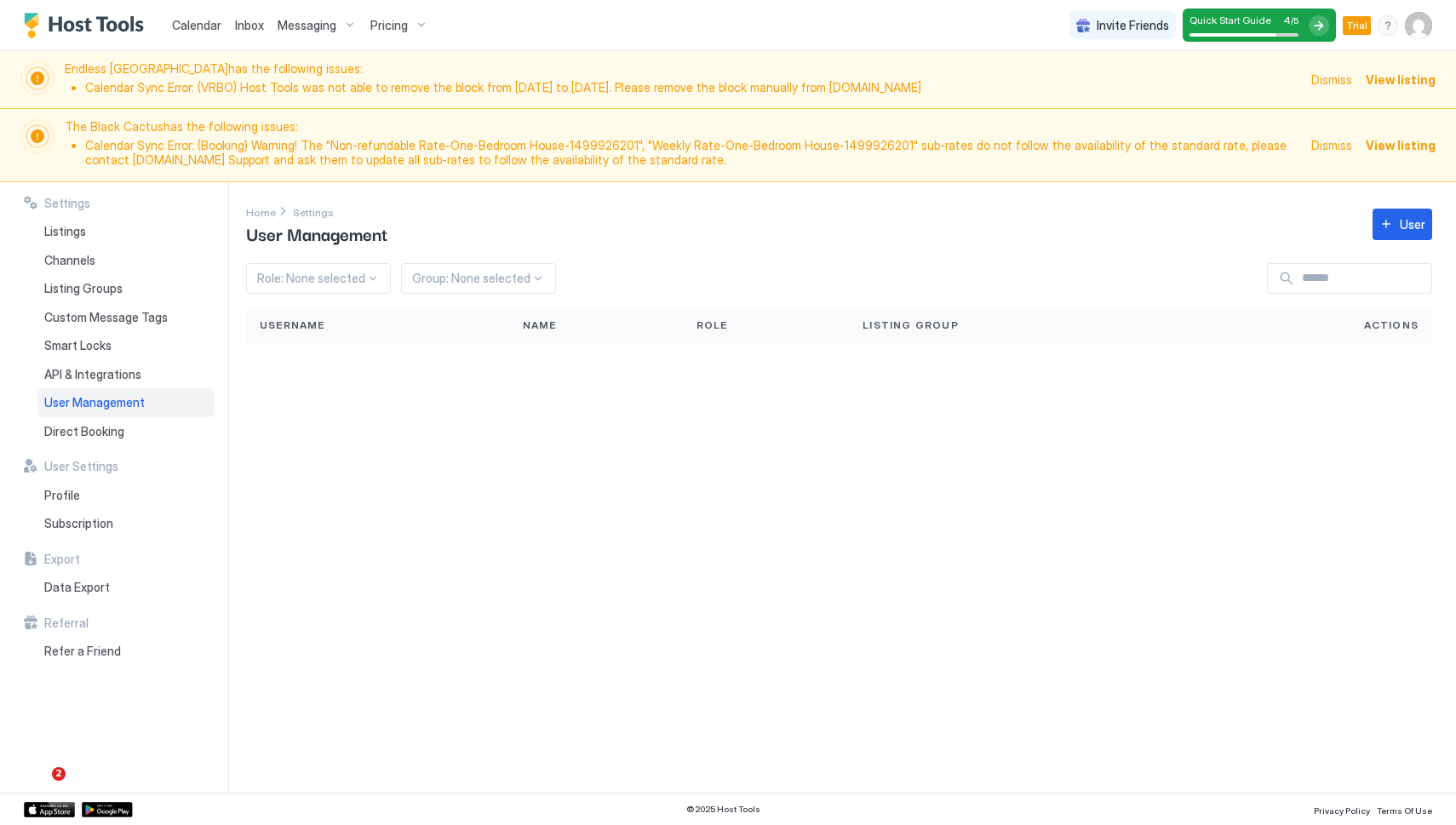
click at [400, 26] on span "Pricing" at bounding box center [389, 25] width 38 height 15
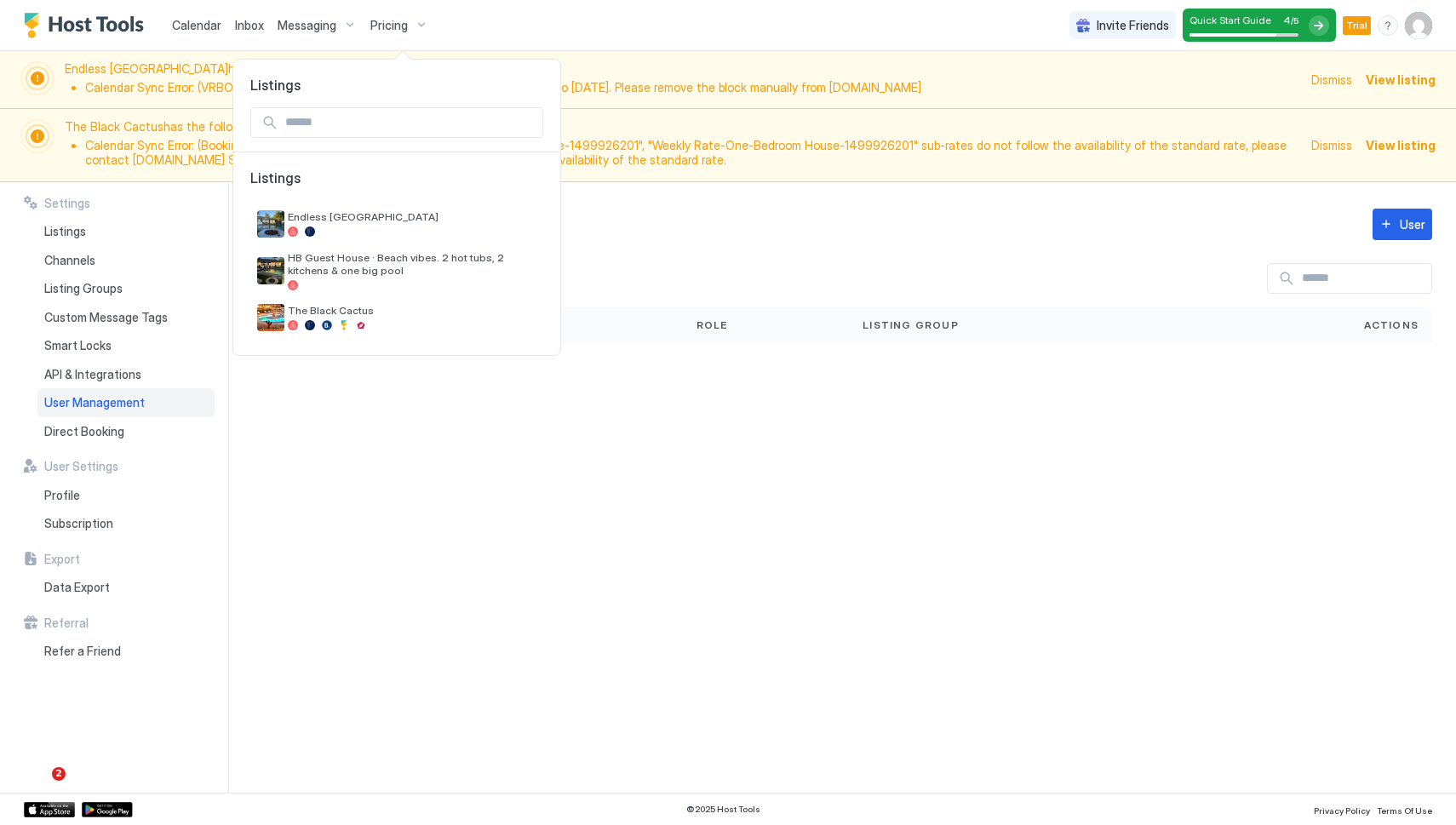
click at [243, 28] on div at bounding box center [728, 412] width 1456 height 825
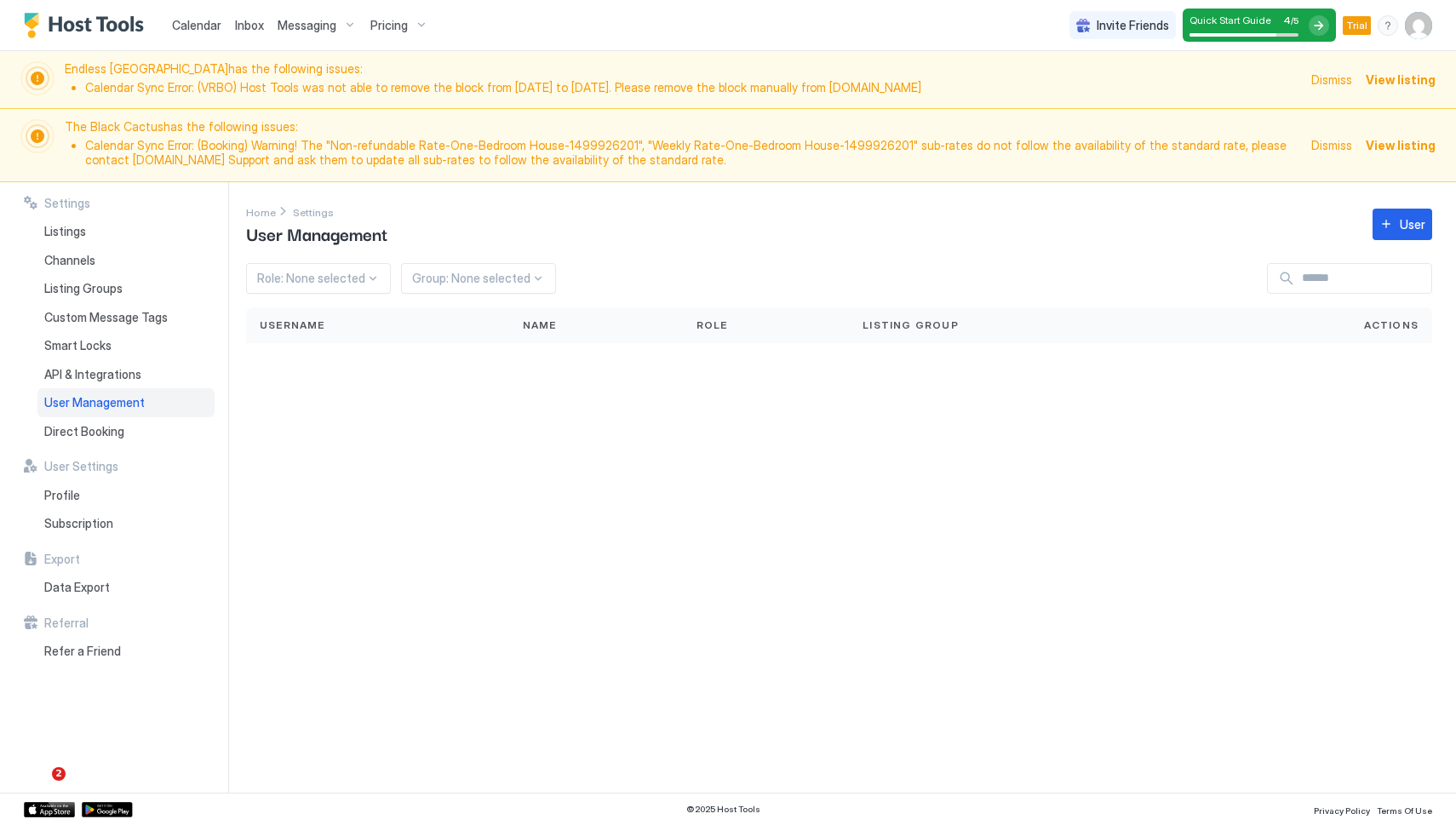
click at [243, 28] on span "Inbox" at bounding box center [249, 25] width 29 height 14
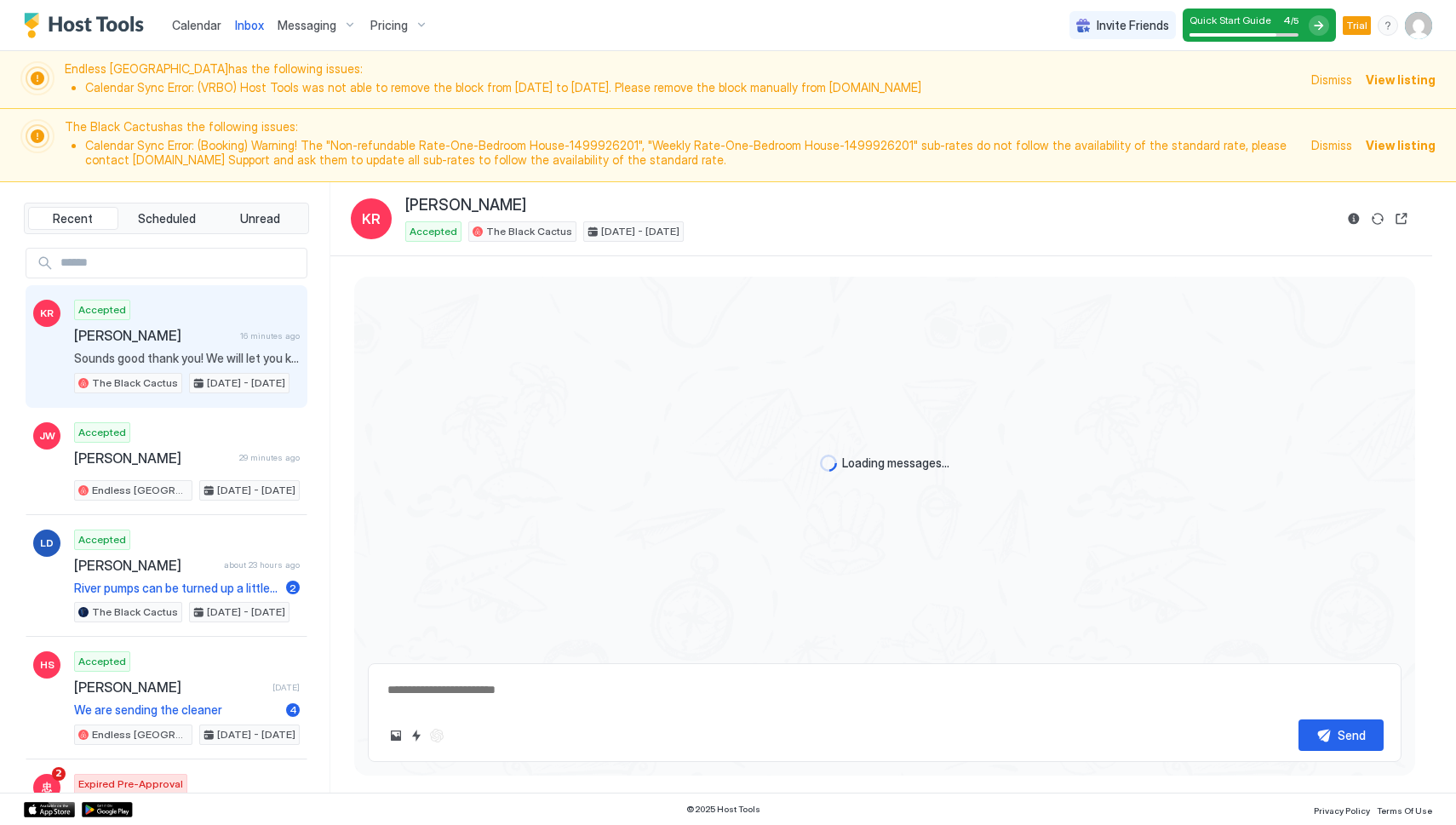
type textarea "*"
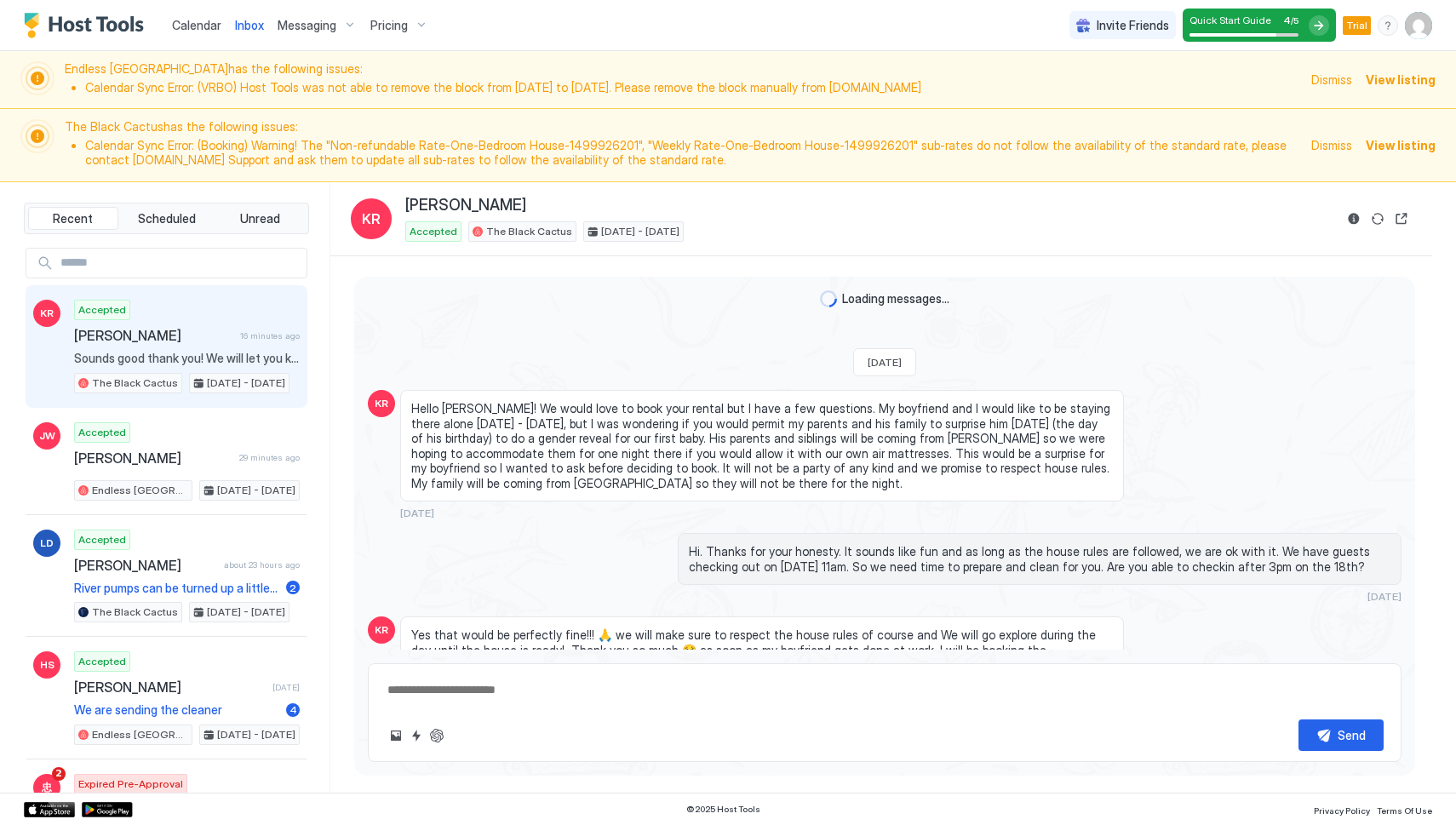
scroll to position [445, 0]
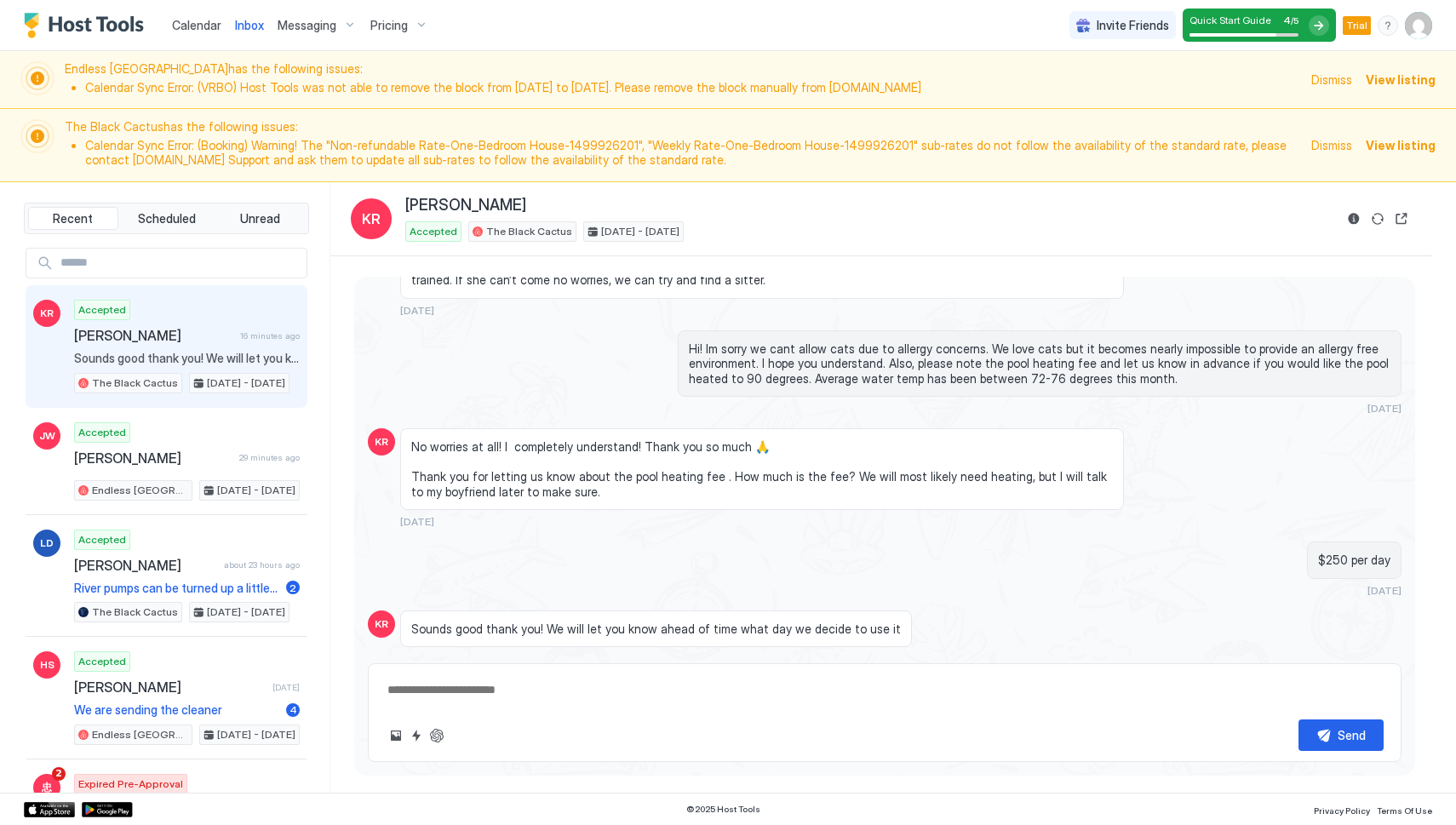
click at [208, 26] on span "Calendar" at bounding box center [196, 25] width 49 height 14
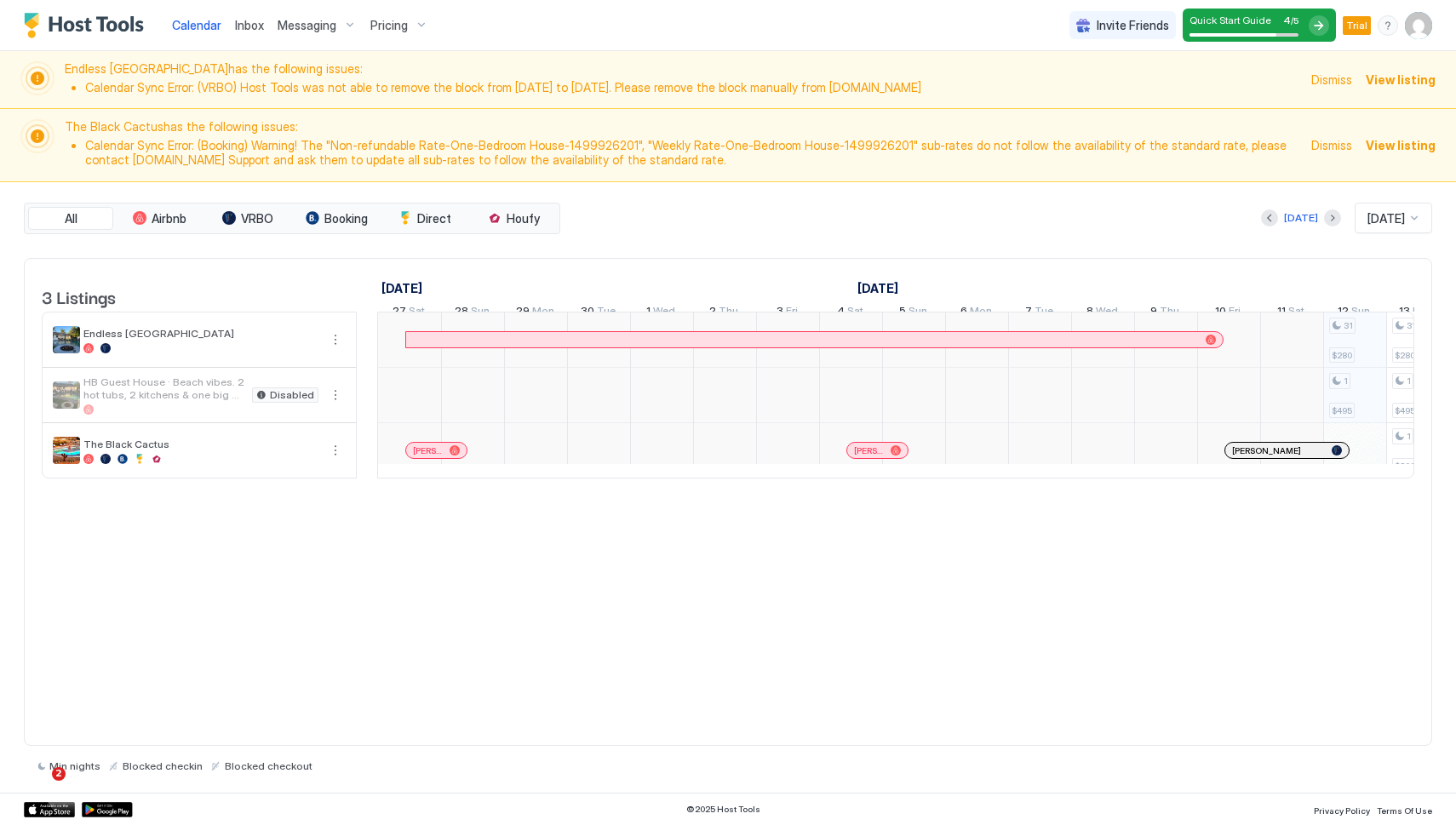
scroll to position [0, 946]
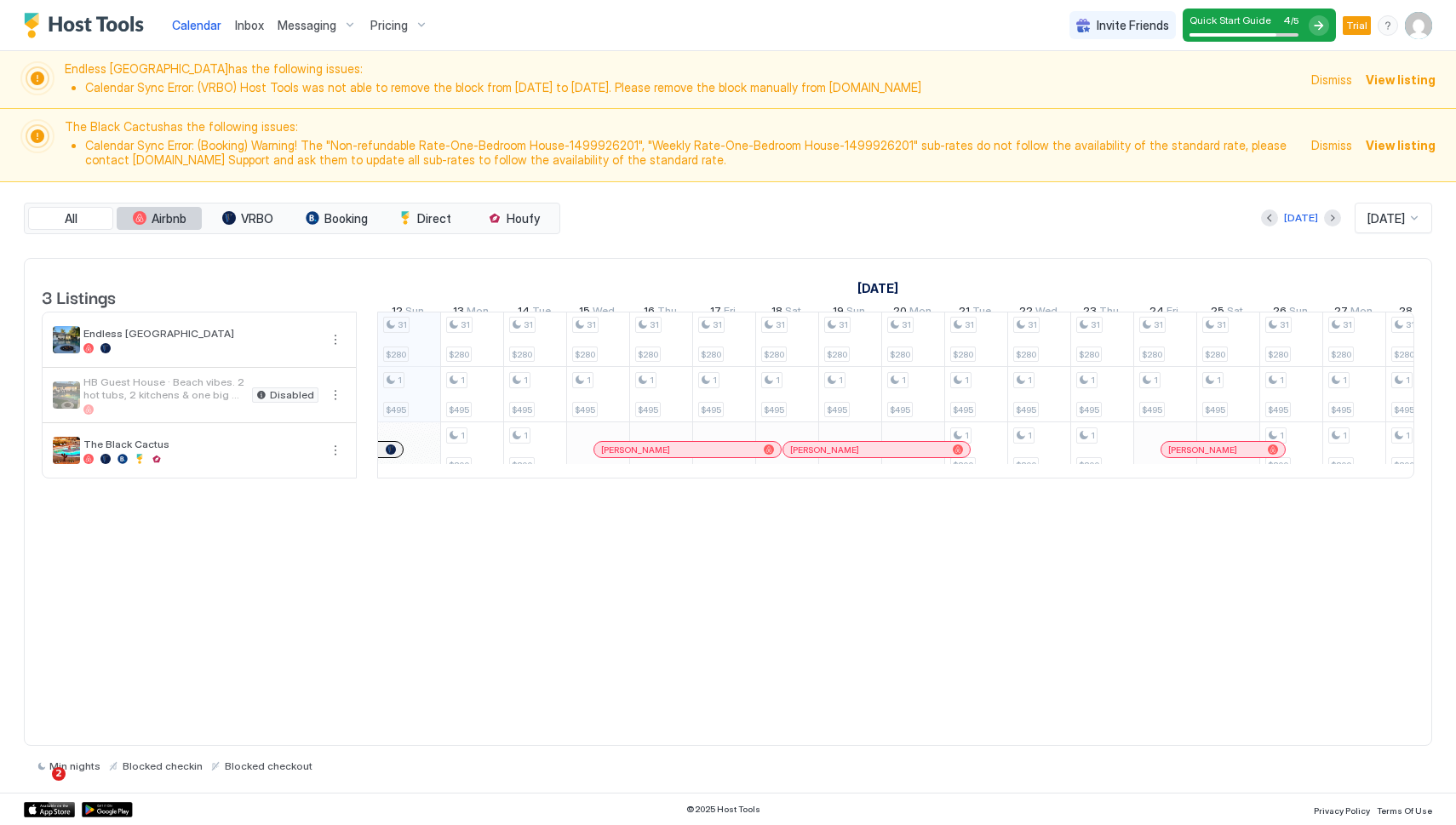
click at [180, 221] on span "Airbnb" at bounding box center [169, 218] width 35 height 15
click at [178, 220] on span "Airbnb" at bounding box center [169, 218] width 35 height 15
click at [333, 350] on button "More options" at bounding box center [335, 339] width 20 height 20
click at [318, 436] on span "Listing Settings" at bounding box center [306, 432] width 76 height 13
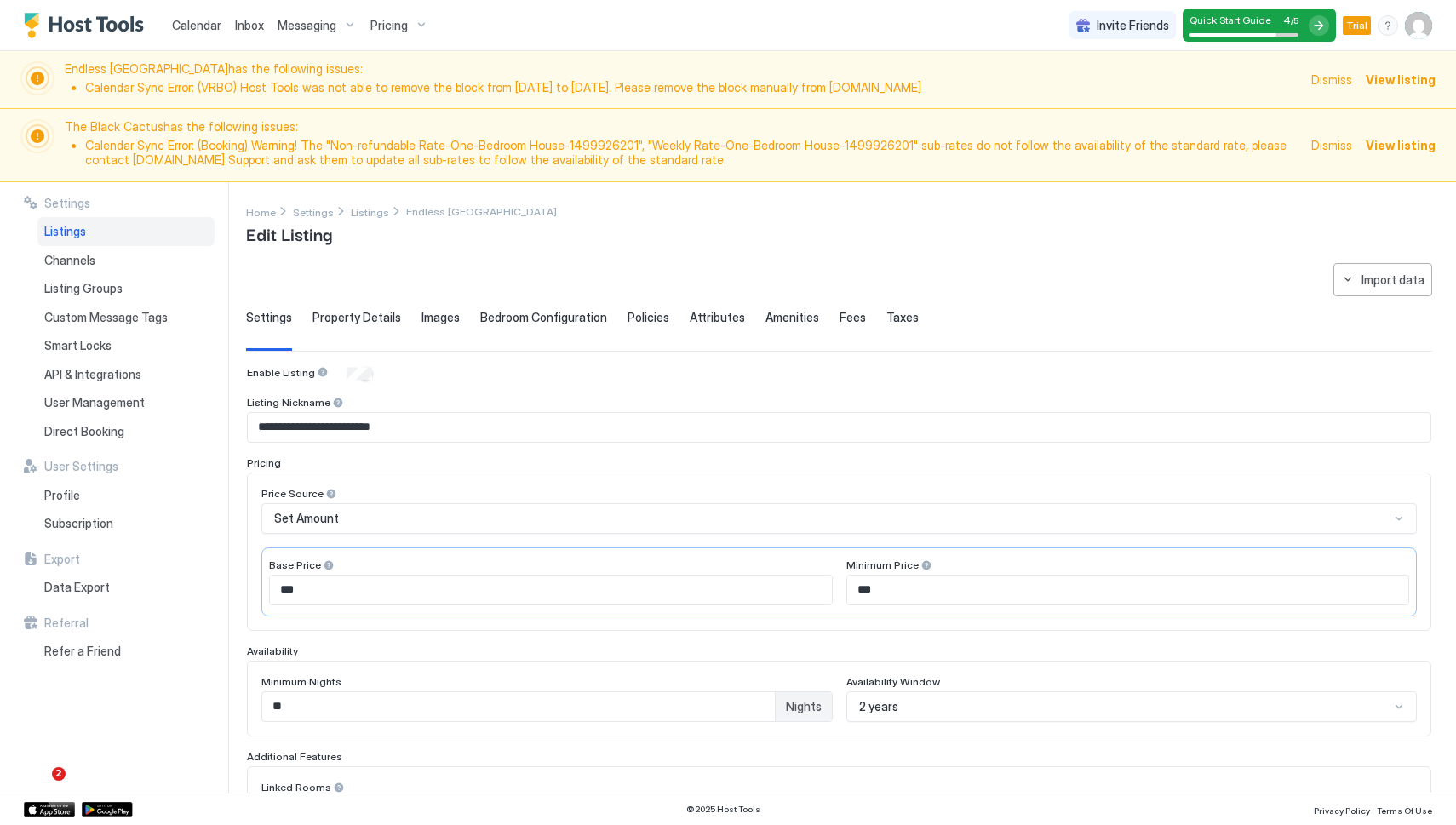
scroll to position [362, 0]
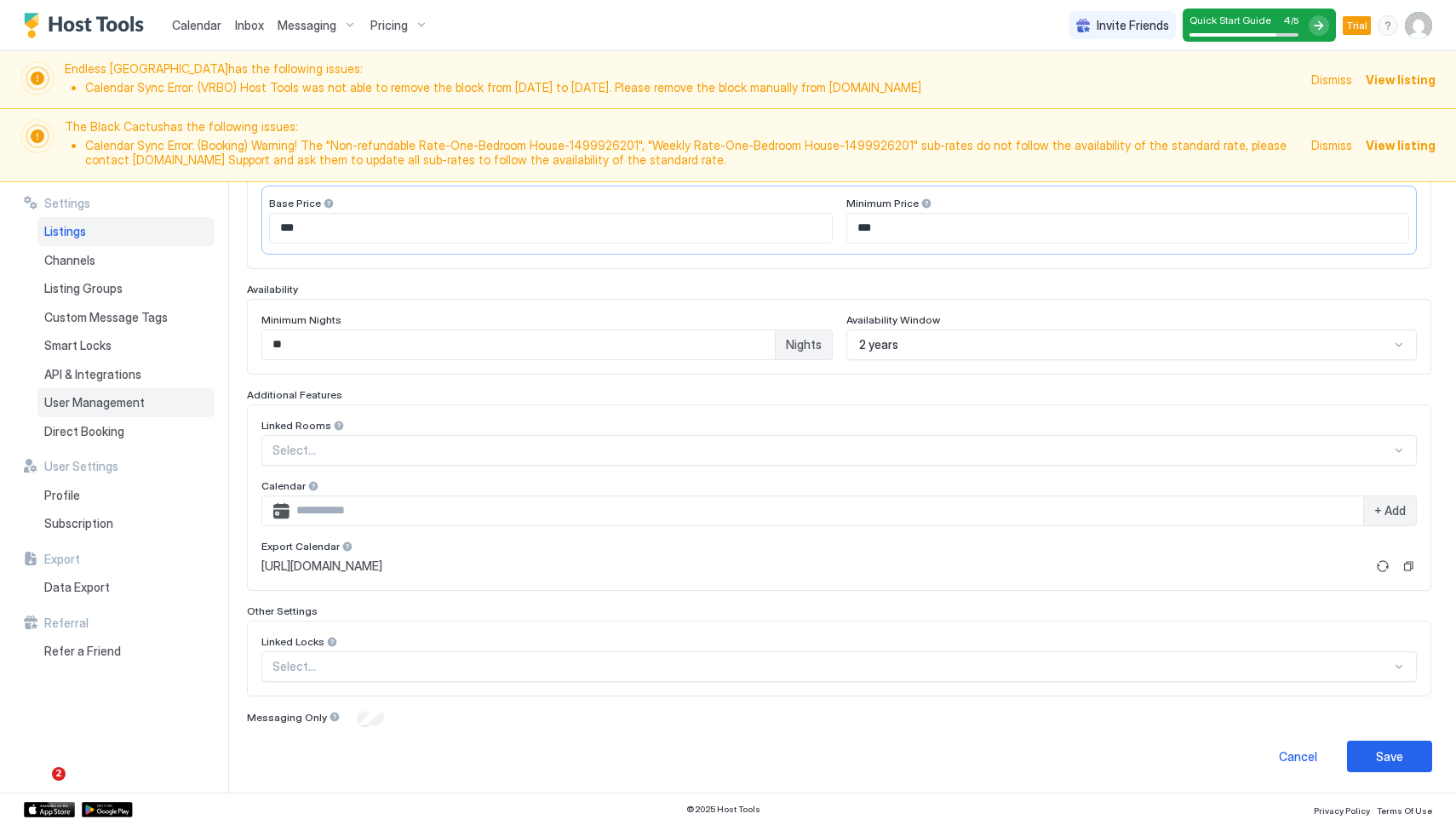
click at [104, 407] on span "User Management" at bounding box center [94, 402] width 100 height 15
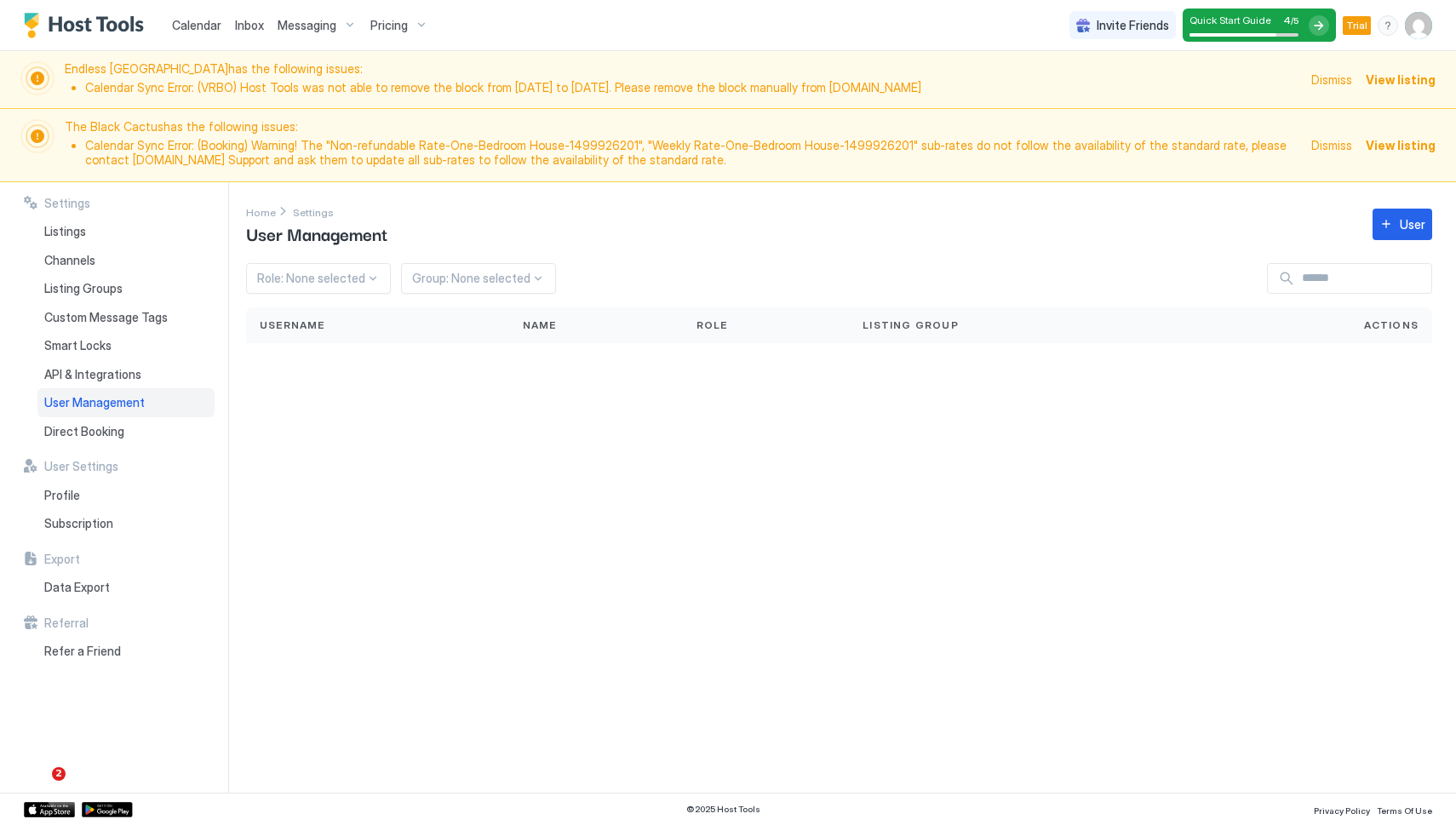
click at [69, 199] on span "Settings" at bounding box center [67, 203] width 46 height 15
click at [74, 237] on span "Listings" at bounding box center [64, 231] width 41 height 15
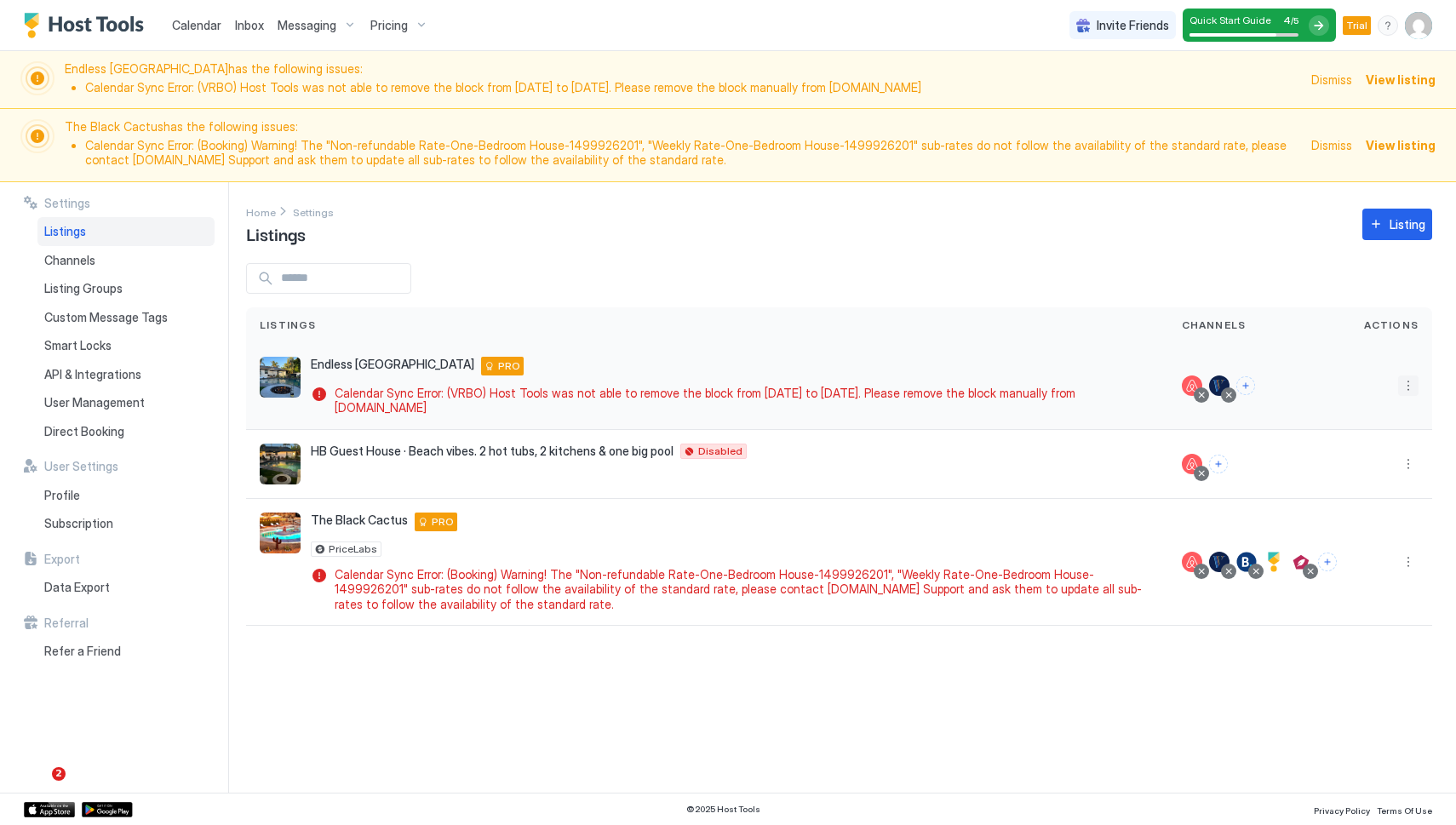
click at [1406, 382] on button "More options" at bounding box center [1408, 386] width 20 height 20
click at [1372, 518] on span "Airbnb Settings" at bounding box center [1368, 519] width 76 height 13
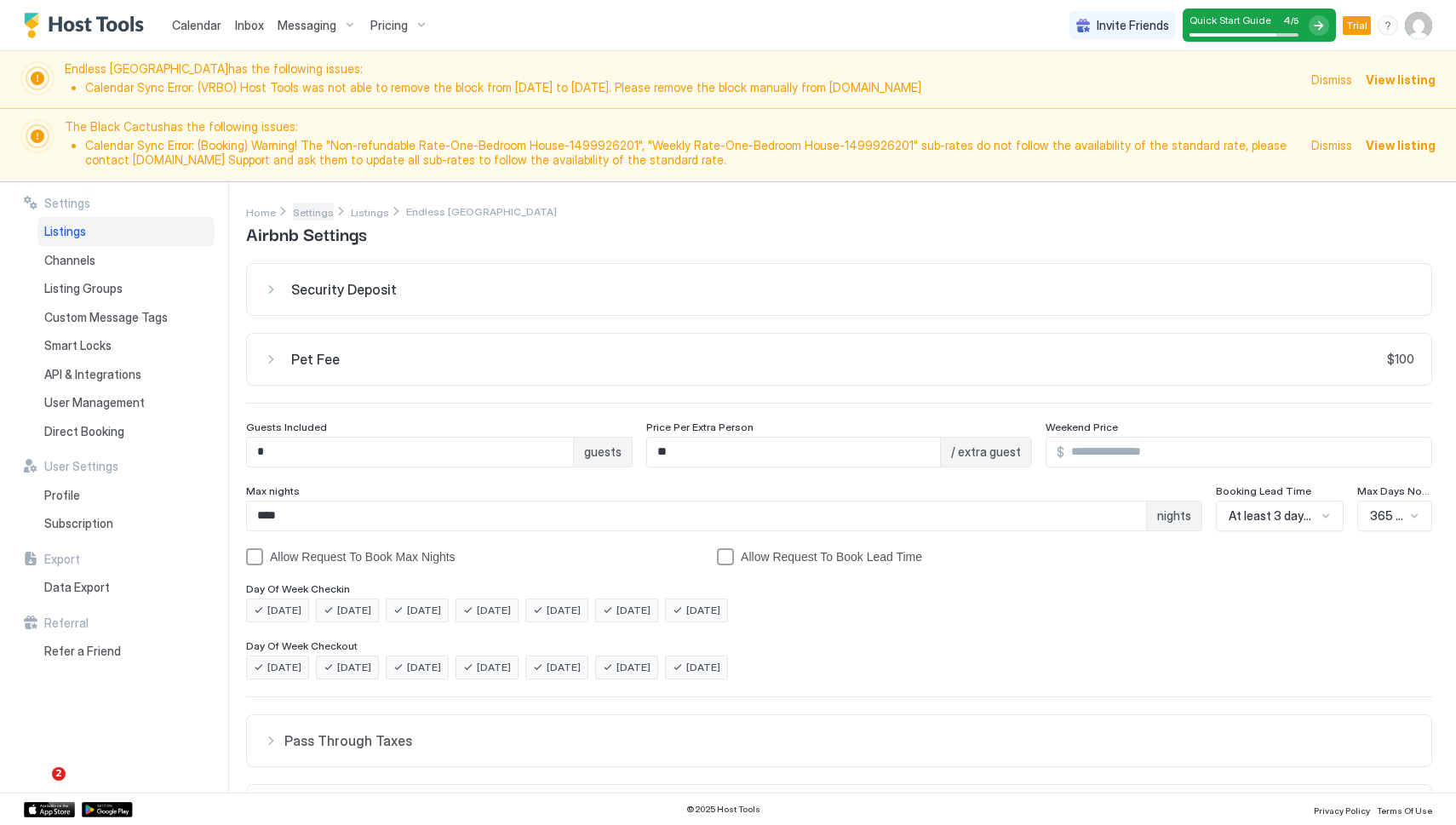
click at [314, 208] on span "Settings" at bounding box center [313, 212] width 40 height 13
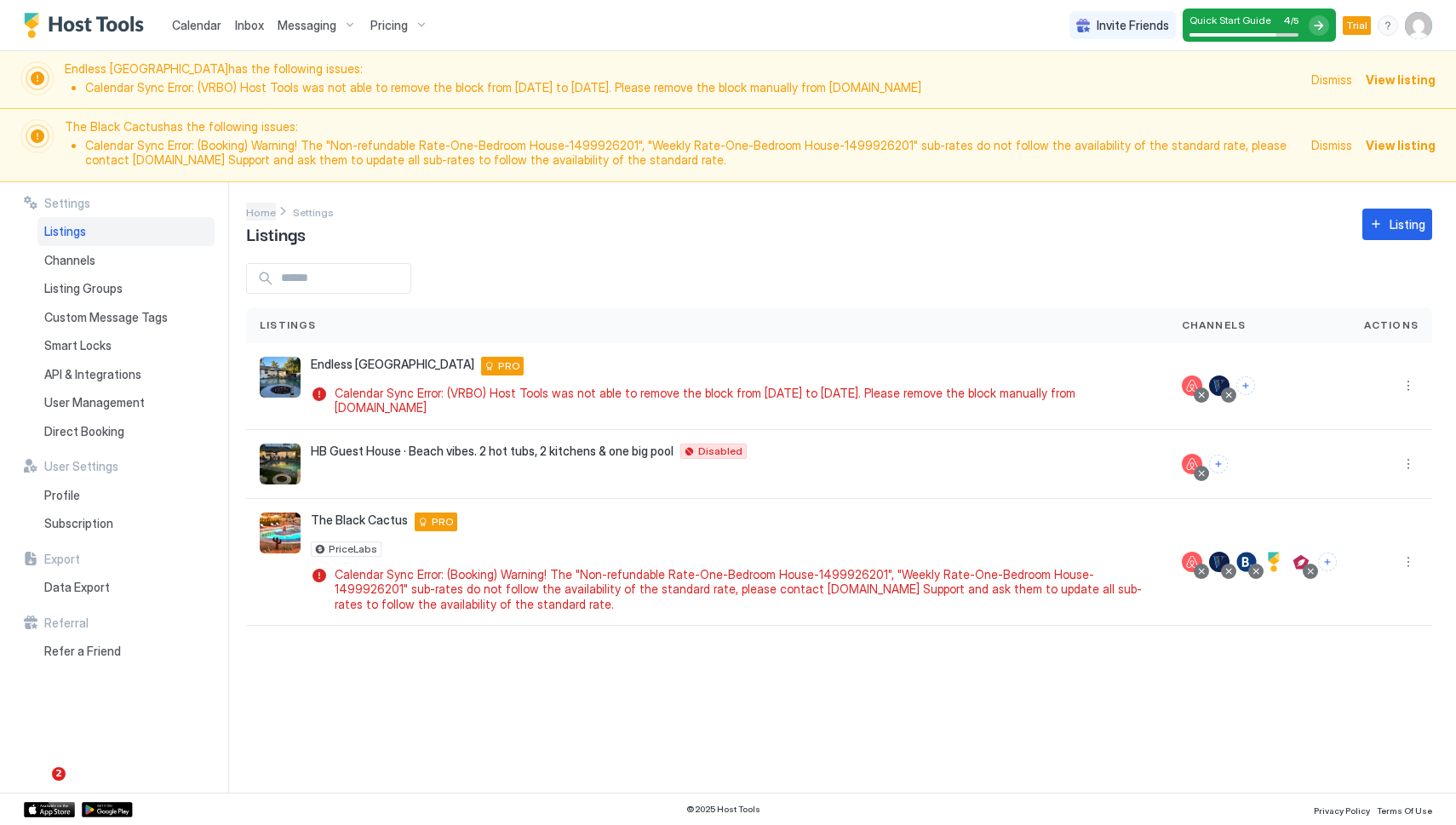
click at [269, 210] on span "Home" at bounding box center [261, 212] width 30 height 13
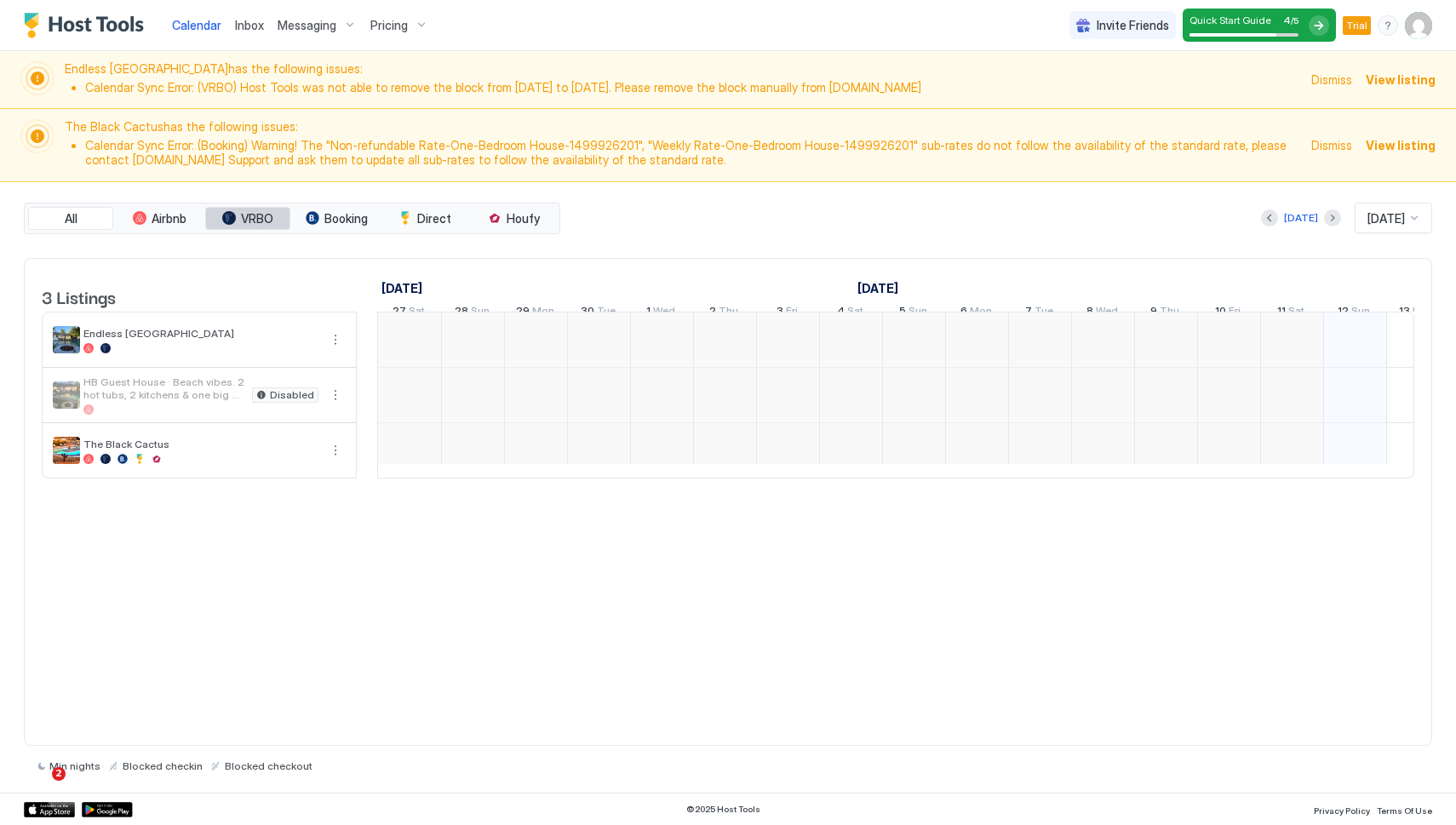
scroll to position [0, 946]
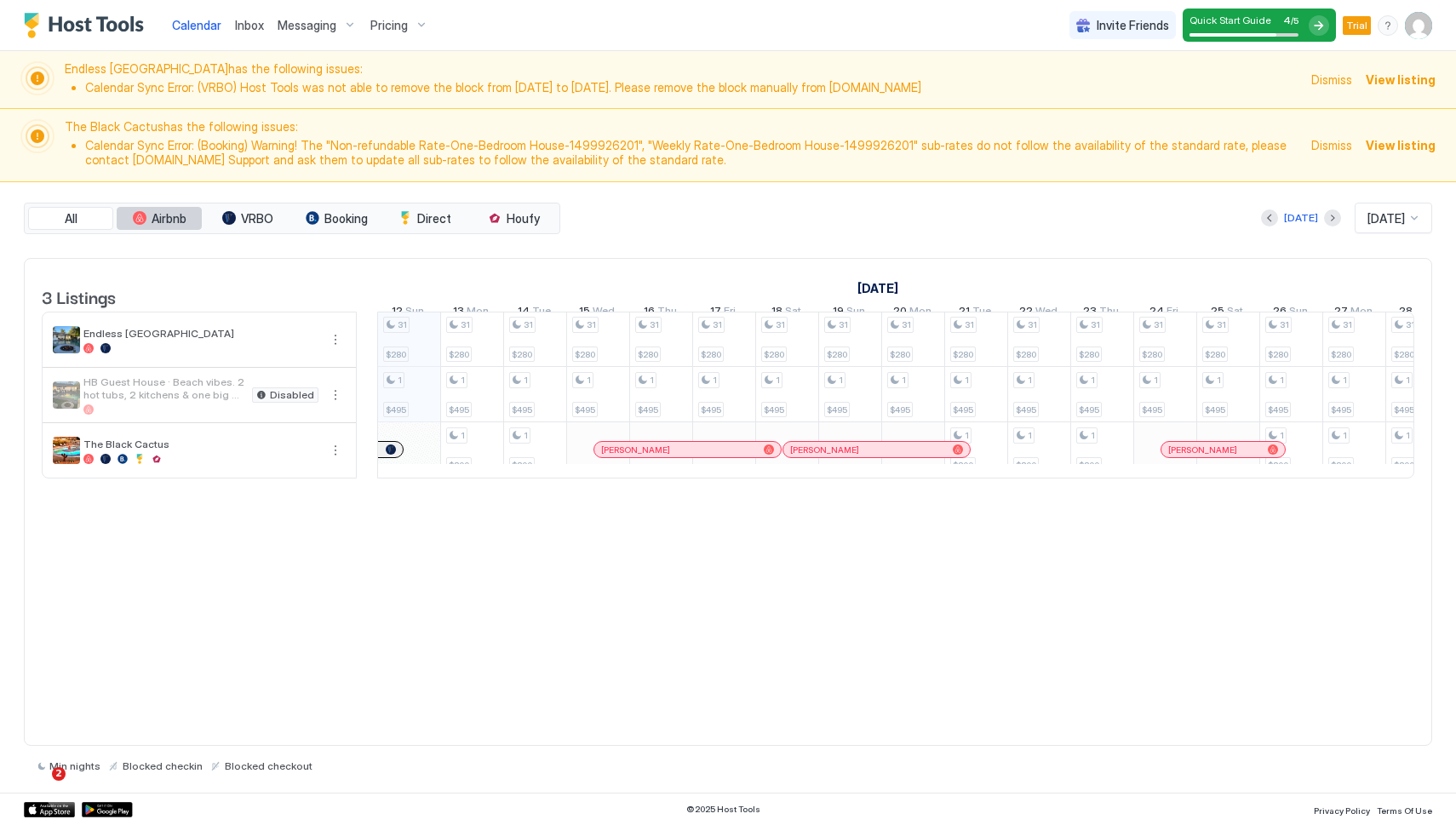
click at [152, 220] on span "Airbnb" at bounding box center [169, 218] width 35 height 15
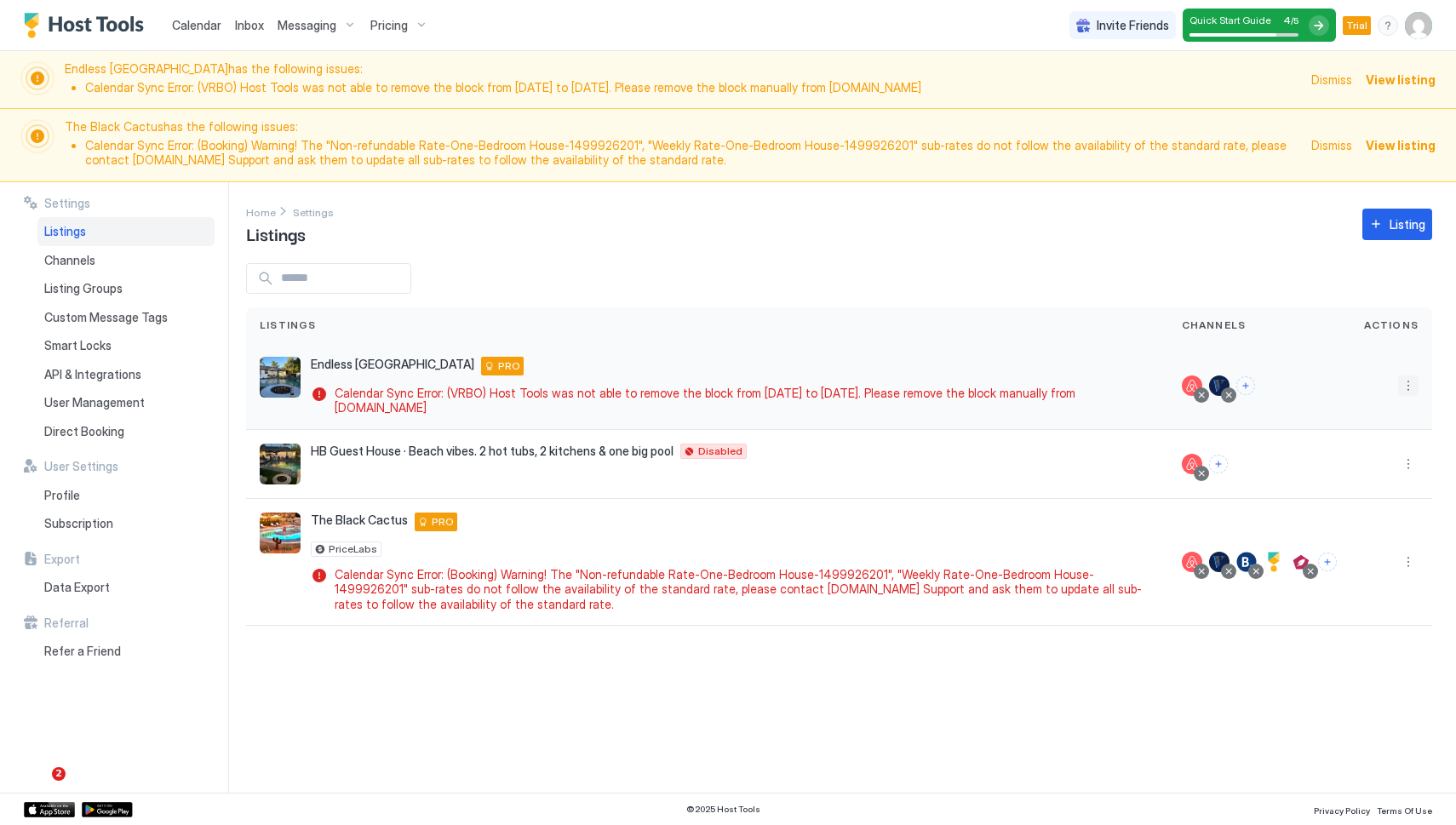
click at [1409, 383] on button "More options" at bounding box center [1408, 386] width 20 height 20
click at [1364, 521] on span "Airbnb Settings" at bounding box center [1368, 519] width 76 height 13
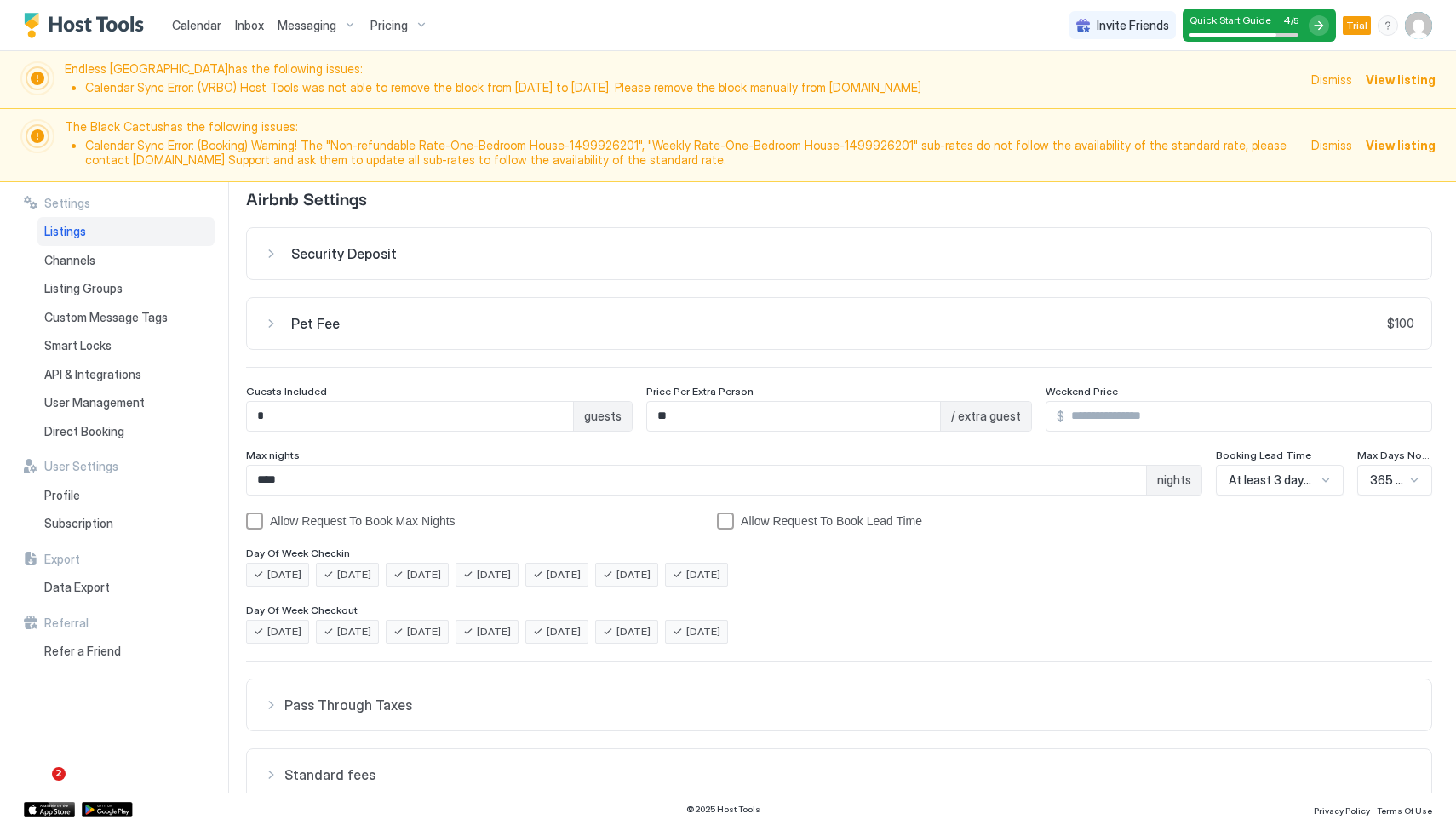
scroll to position [254, 0]
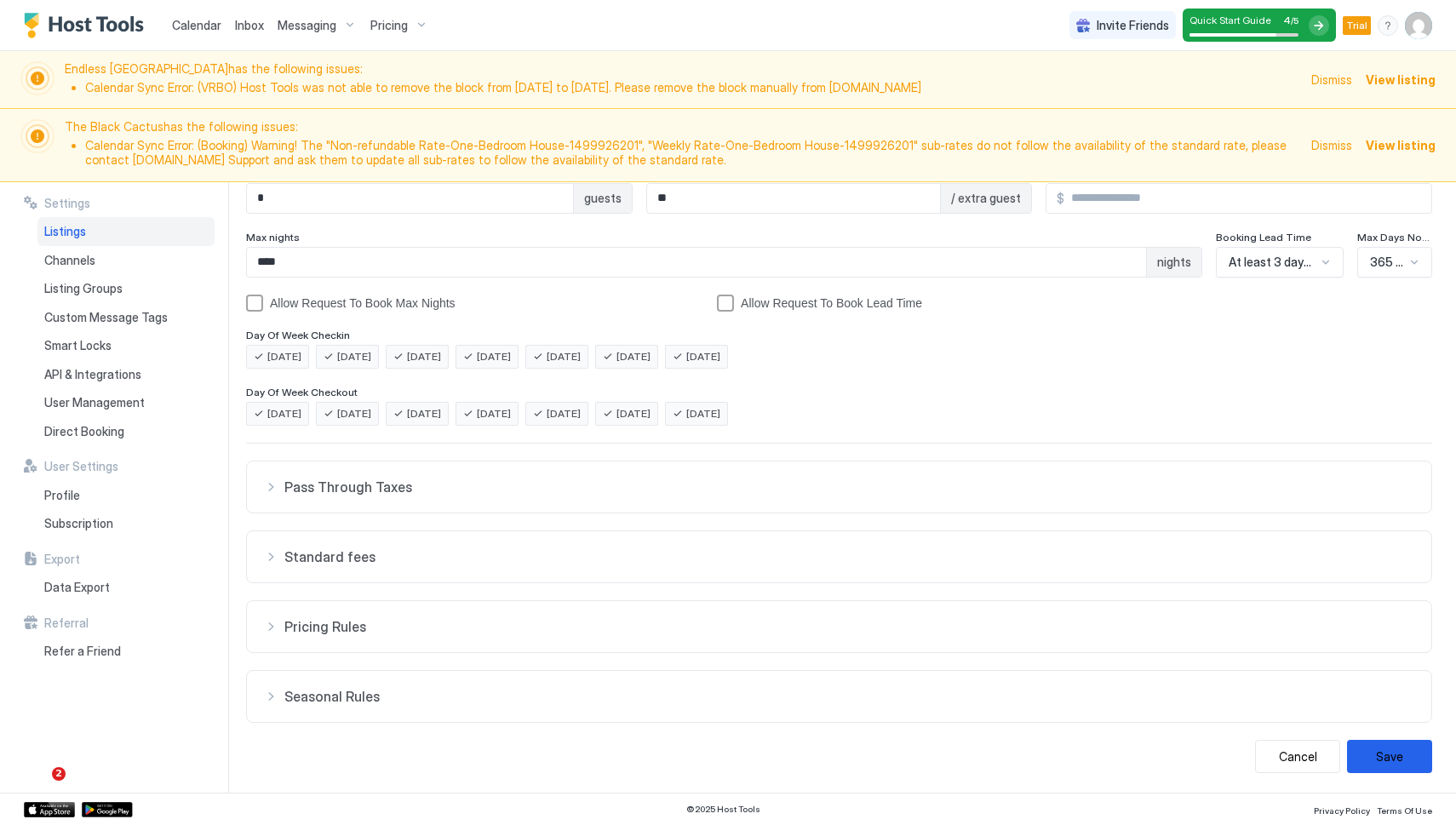
click at [645, 568] on button "Standard fees" at bounding box center [838, 557] width 1184 height 51
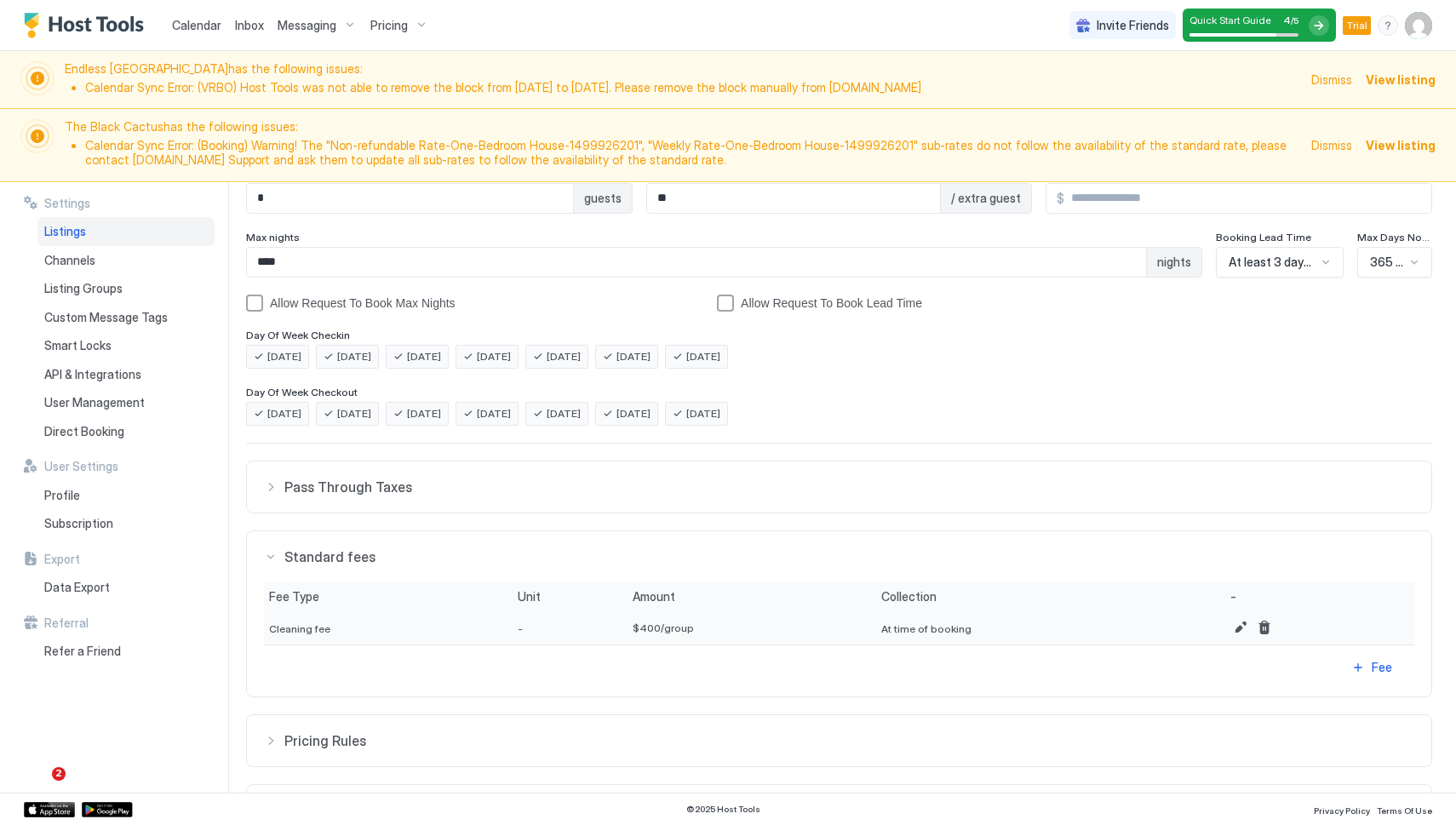
click at [621, 499] on button "Pass Through Taxes" at bounding box center [838, 487] width 1184 height 51
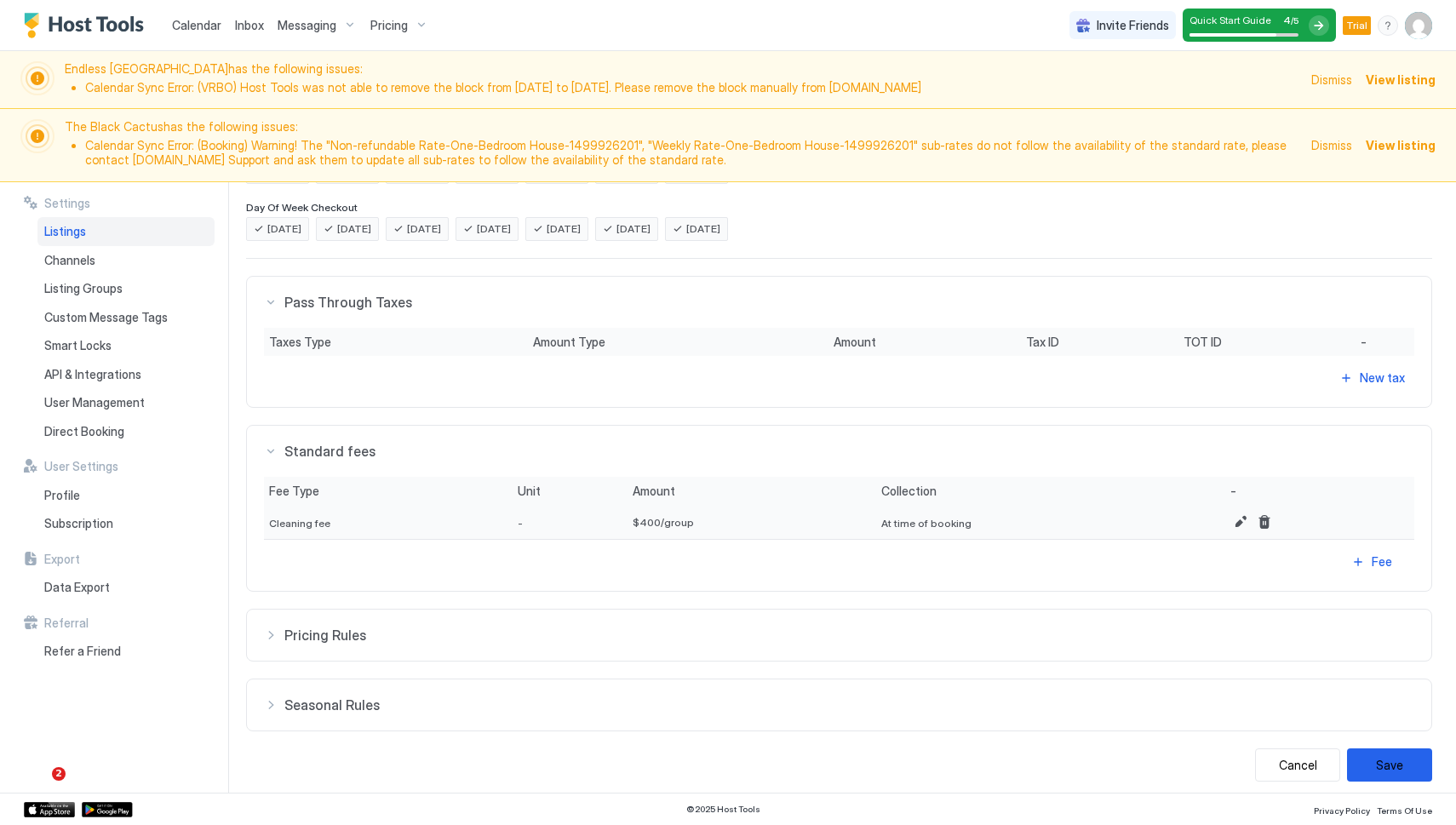
scroll to position [447, 0]
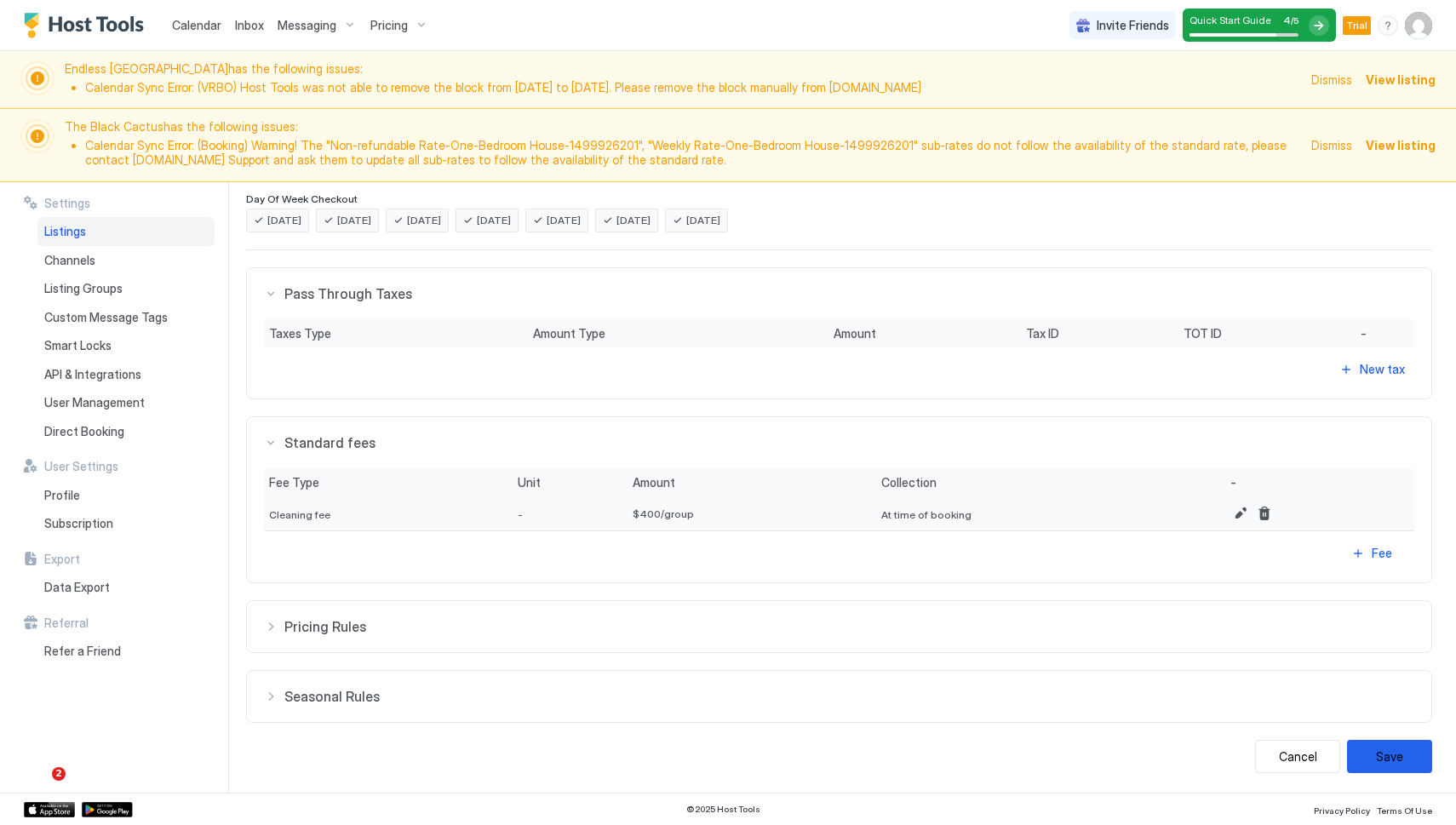
click at [616, 643] on button "Pricing Rules" at bounding box center [838, 627] width 1184 height 51
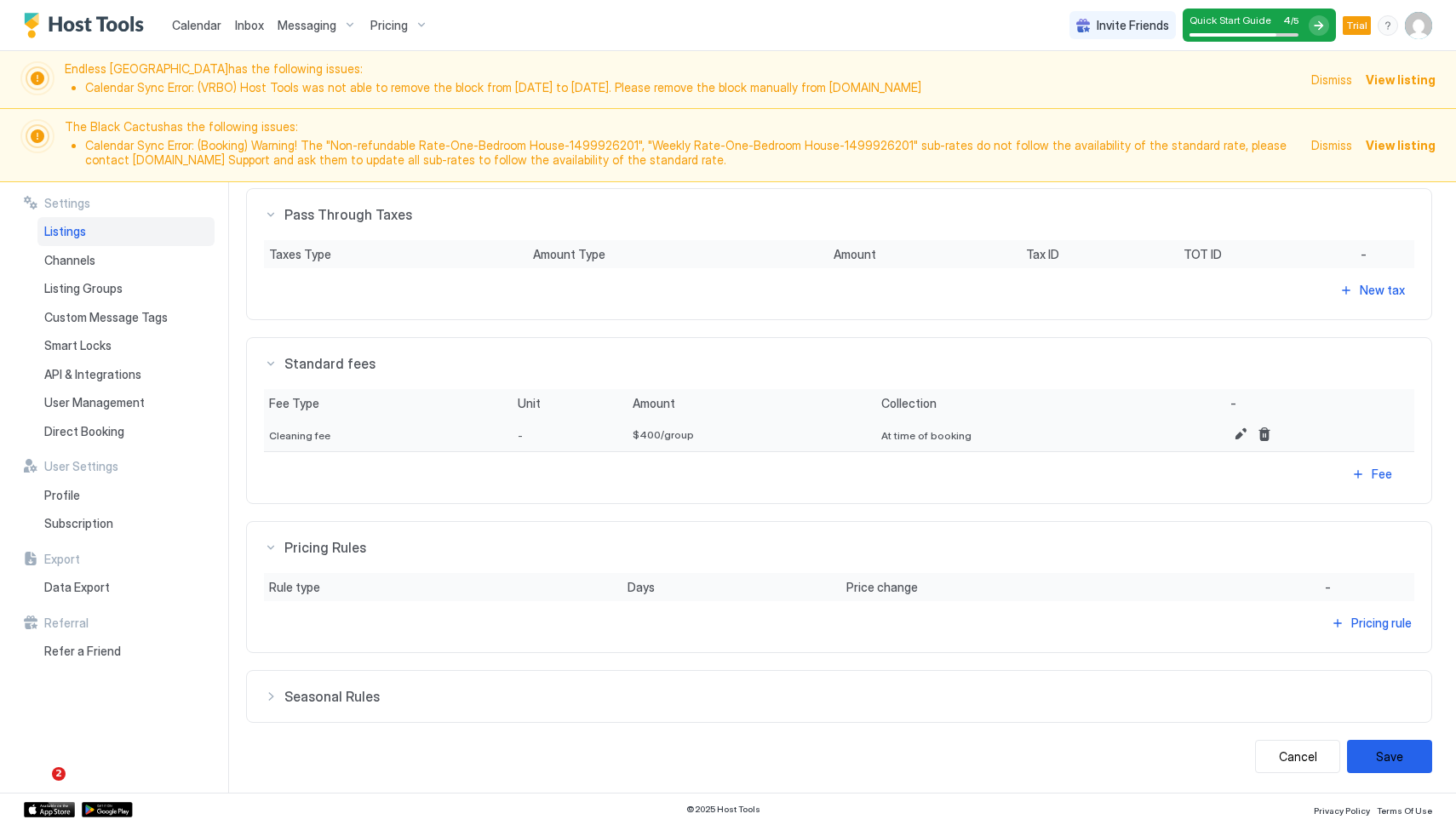
click at [597, 697] on span "Seasonal Rules" at bounding box center [849, 696] width 1129 height 17
